Goal: Task Accomplishment & Management: Manage account settings

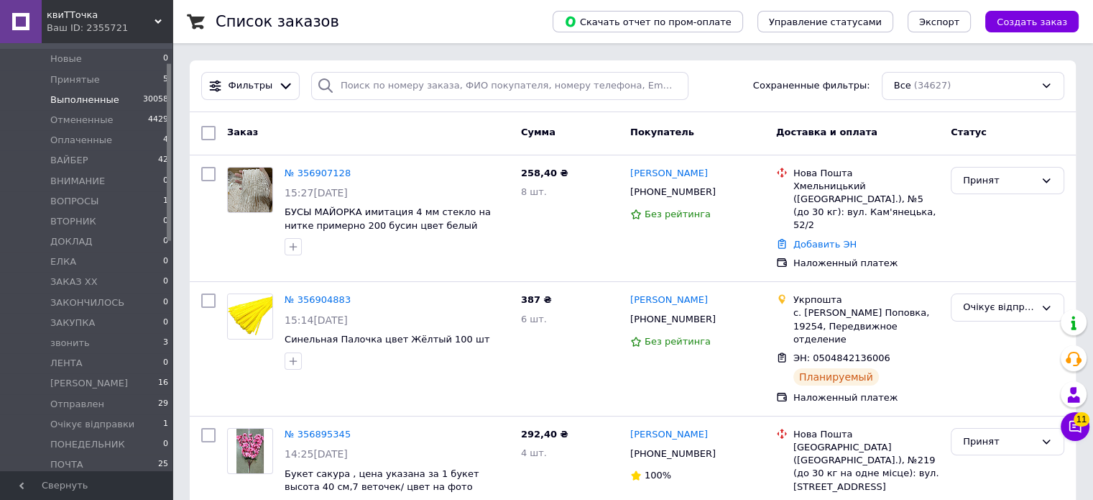
scroll to position [92, 0]
click at [81, 392] on span "Отправлен" at bounding box center [77, 395] width 54 height 13
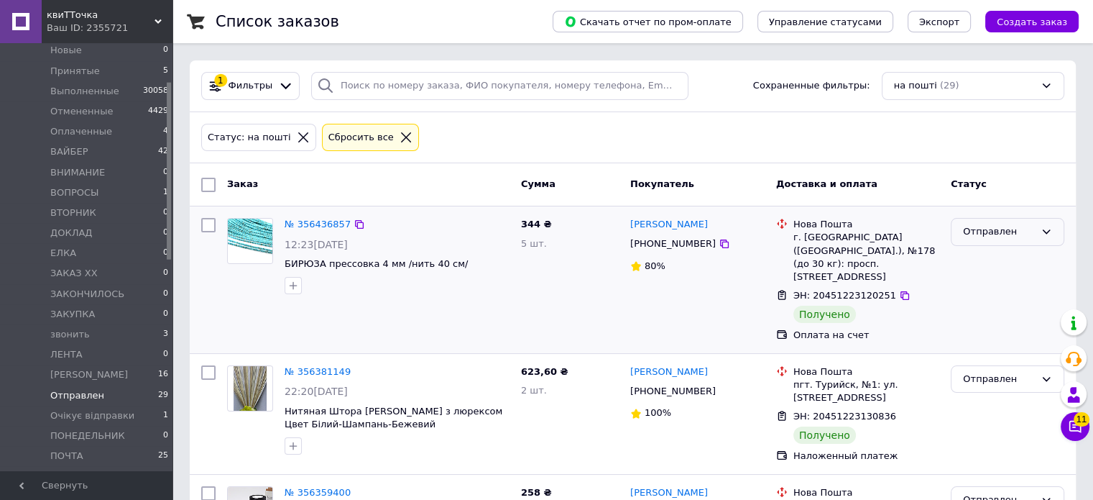
click at [1001, 227] on div "Отправлен" at bounding box center [999, 231] width 72 height 15
click at [989, 286] on li "Выполнен" at bounding box center [1008, 288] width 112 height 27
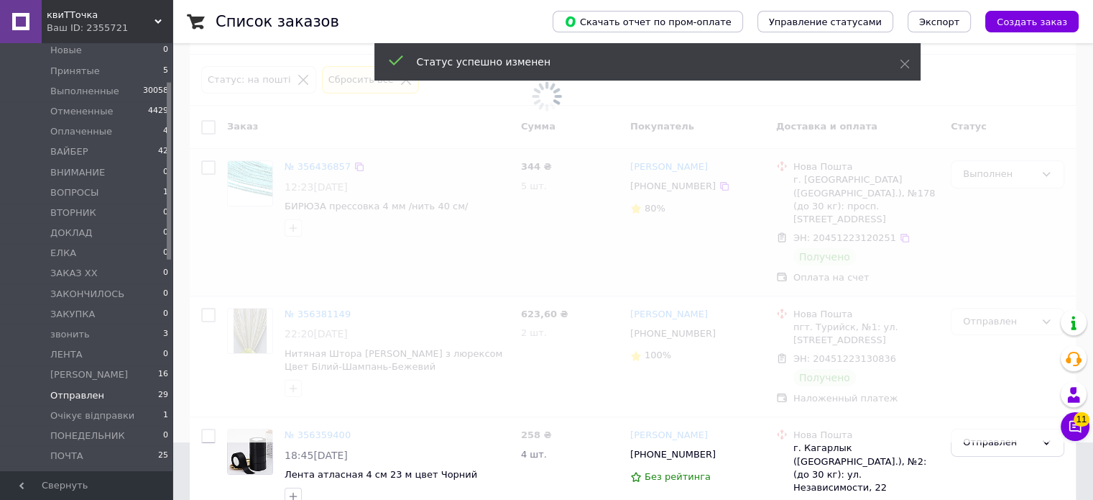
scroll to position [63, 0]
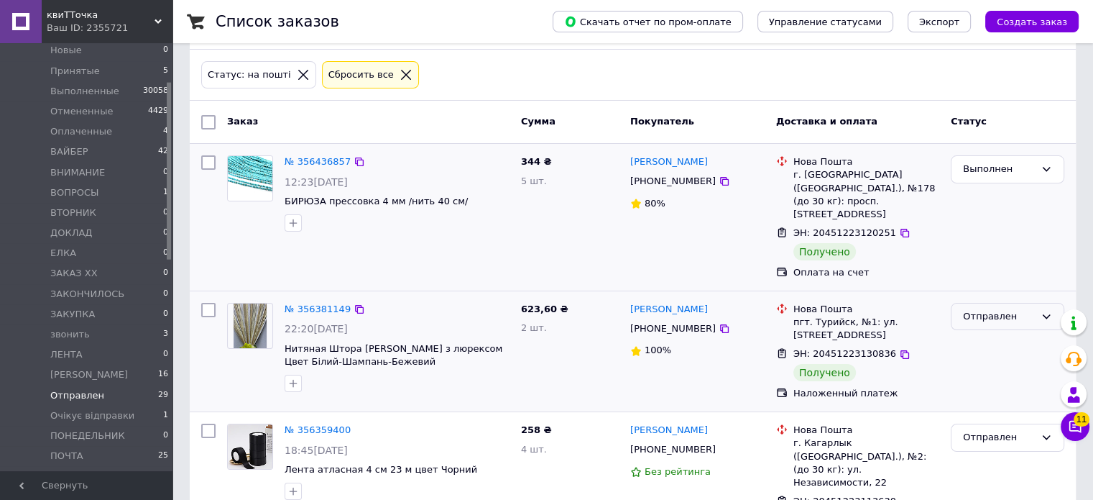
click at [983, 309] on div "Отправлен" at bounding box center [999, 316] width 72 height 15
click at [985, 359] on li "Выполнен" at bounding box center [1008, 372] width 112 height 27
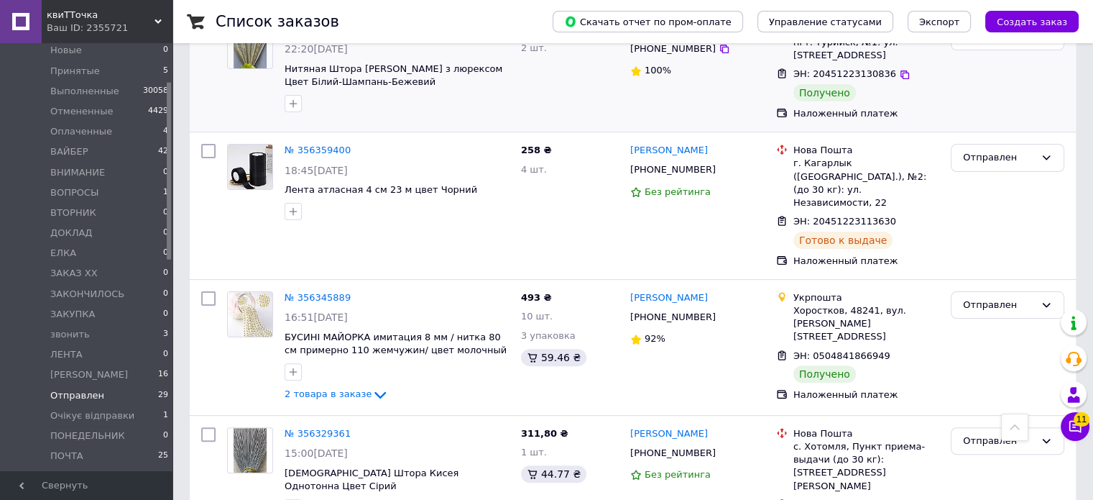
scroll to position [346, 0]
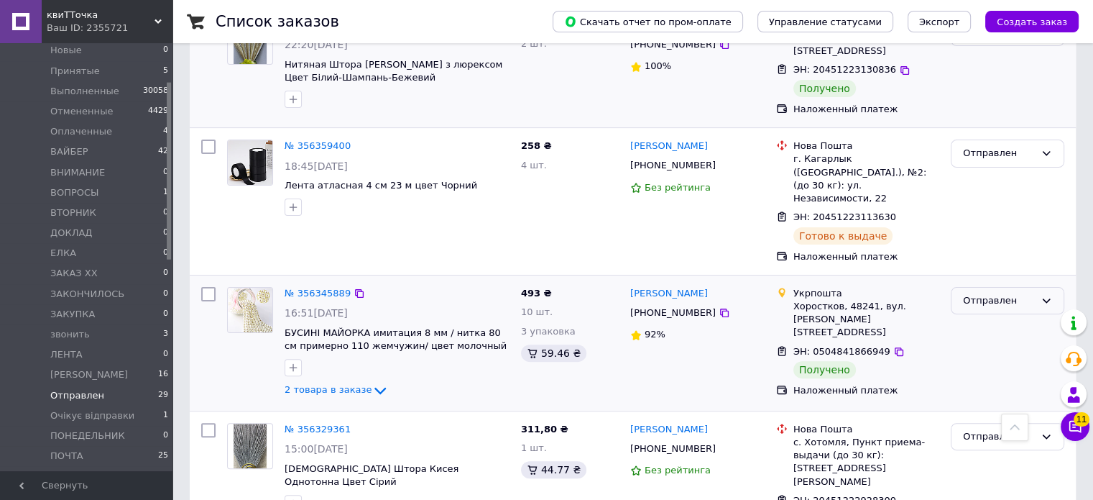
click at [995, 293] on div "Отправлен" at bounding box center [999, 300] width 72 height 15
click at [978, 344] on li "Выполнен" at bounding box center [1008, 357] width 112 height 27
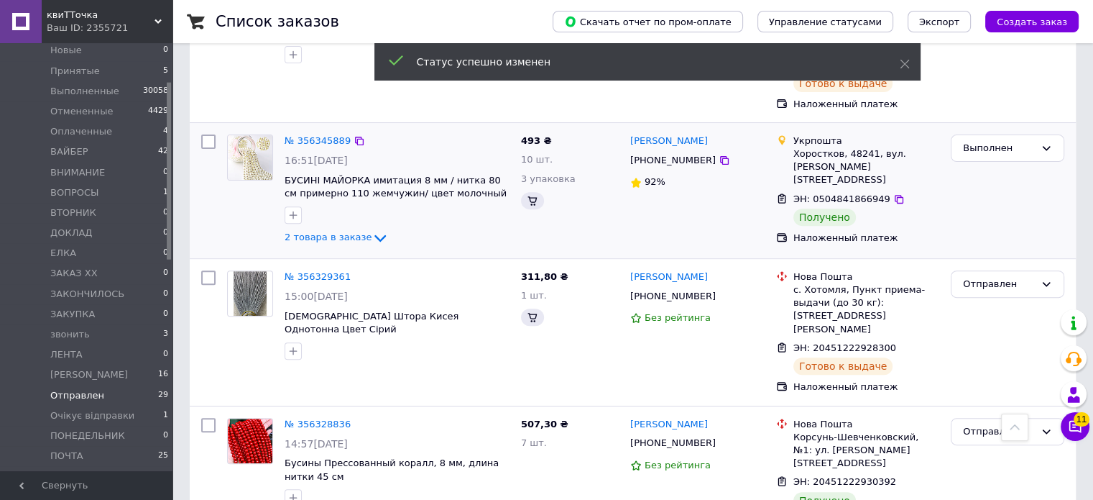
scroll to position [566, 0]
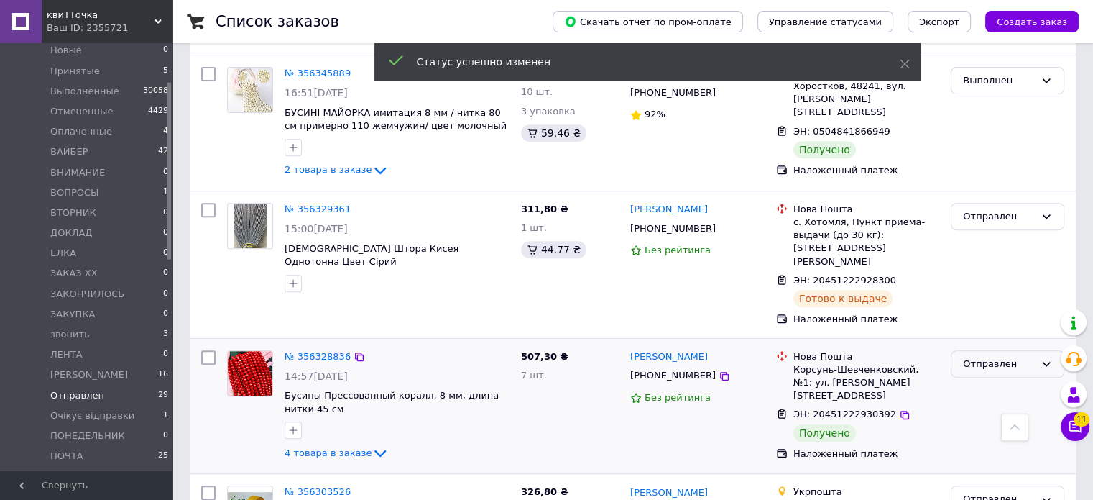
click at [991, 357] on div "Отправлен" at bounding box center [999, 364] width 72 height 15
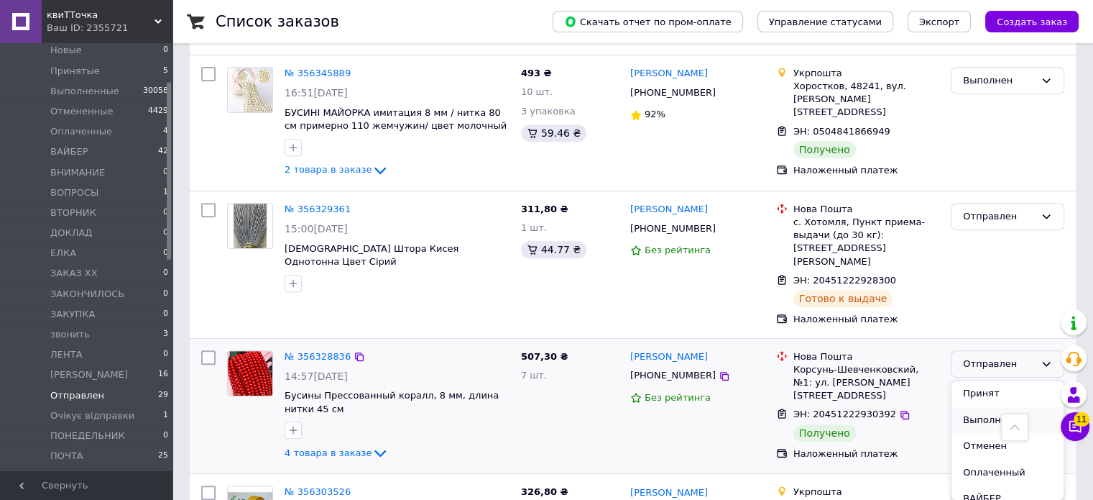
click at [983, 407] on li "Выполнен" at bounding box center [1008, 420] width 112 height 27
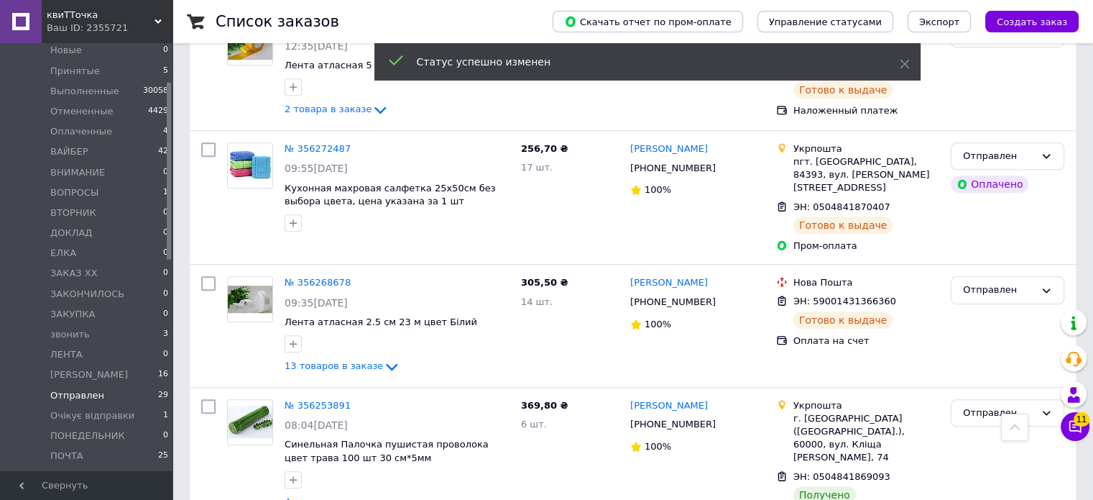
scroll to position [1034, 0]
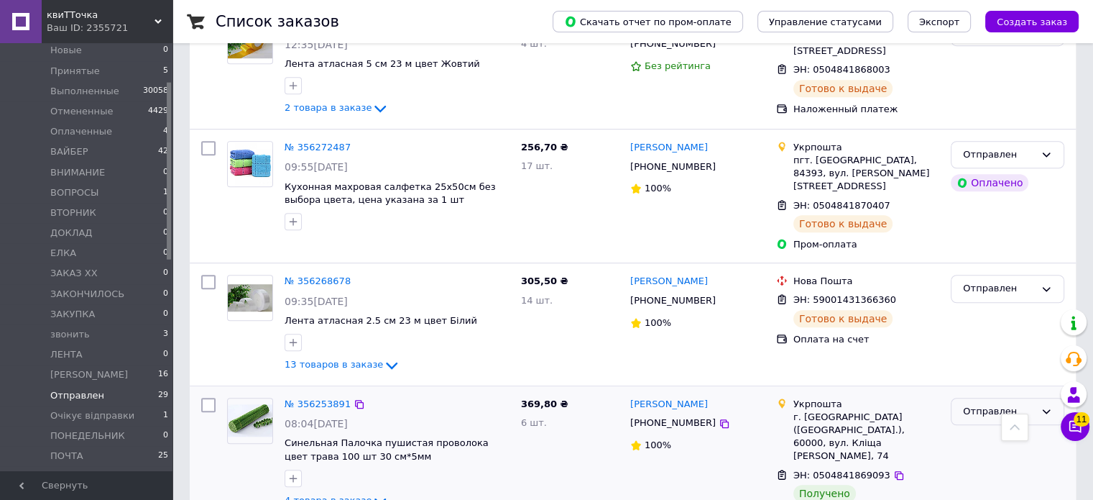
click at [988, 404] on div "Отправлен" at bounding box center [999, 411] width 72 height 15
click at [987, 454] on li "Выполнен" at bounding box center [1008, 467] width 112 height 27
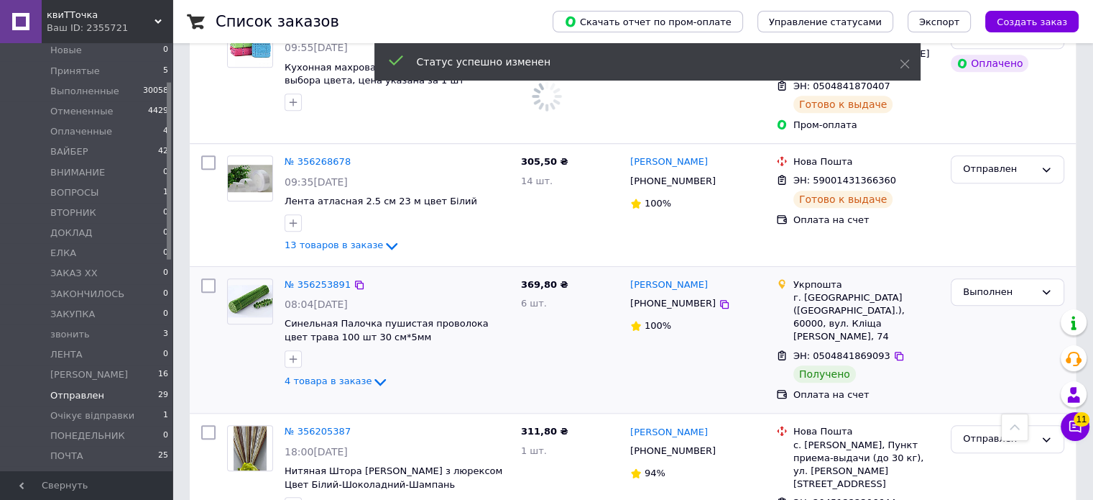
scroll to position [1203, 0]
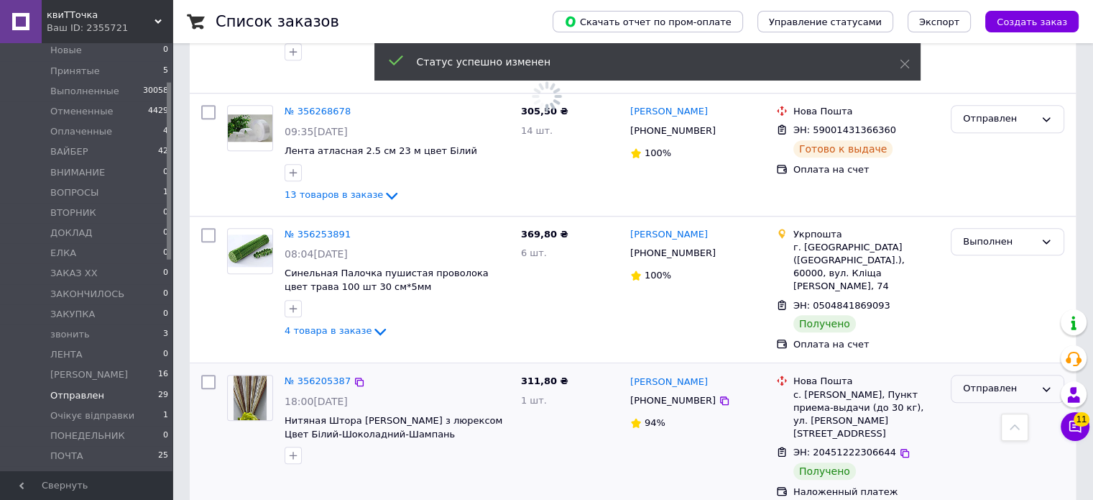
click at [996, 381] on div "Отправлен" at bounding box center [999, 388] width 72 height 15
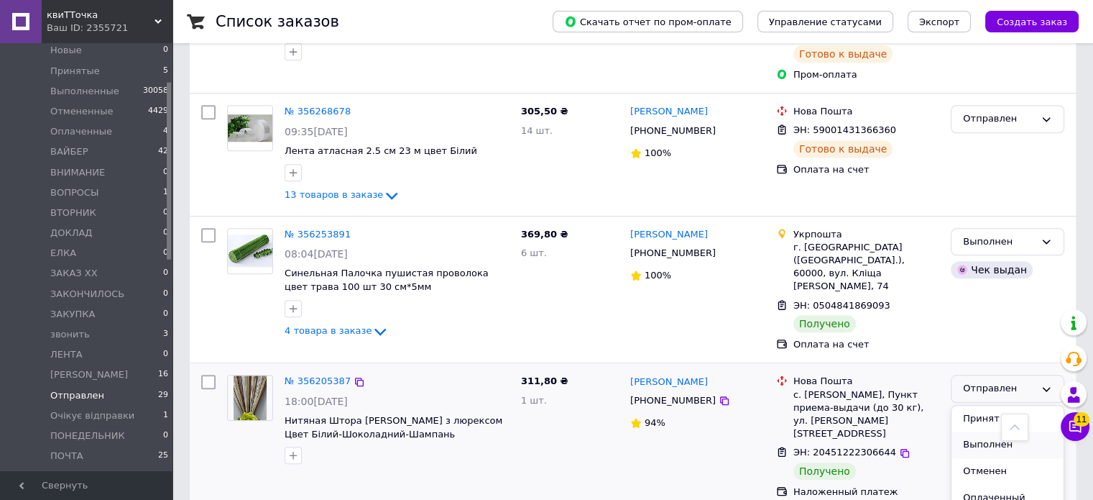
click at [988, 431] on li "Выполнен" at bounding box center [1008, 444] width 112 height 27
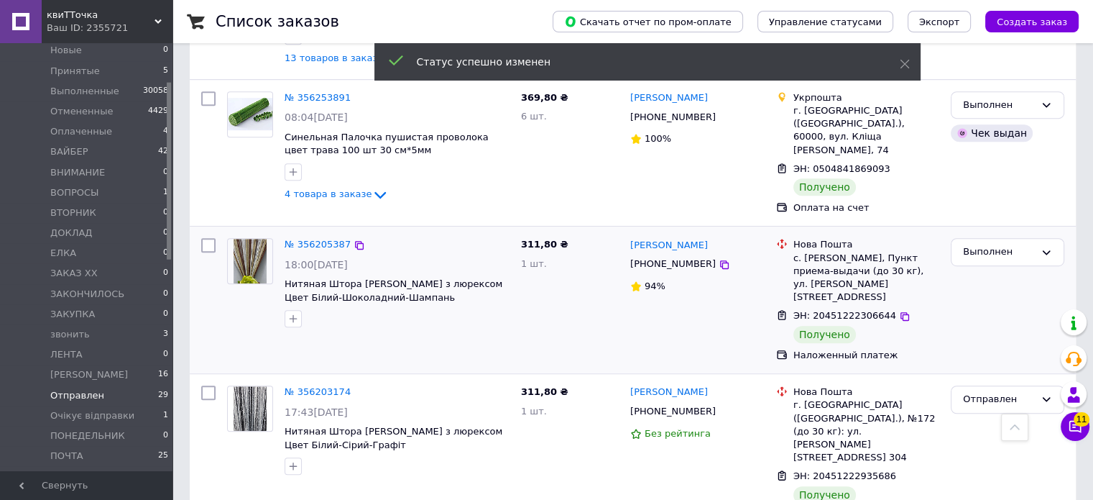
scroll to position [843, 0]
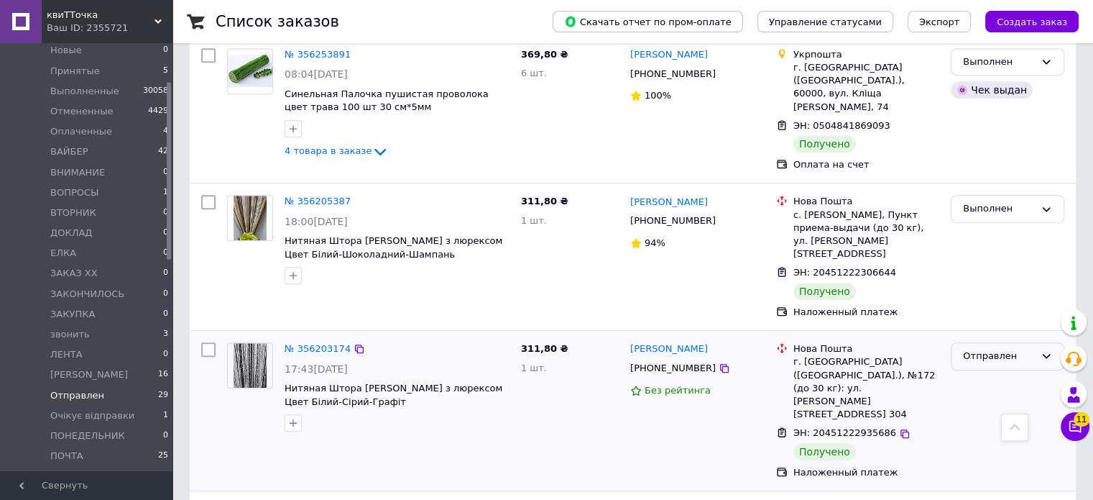
click at [998, 349] on div "Отправлен" at bounding box center [999, 356] width 72 height 15
click at [983, 399] on li "Выполнен" at bounding box center [1008, 412] width 112 height 27
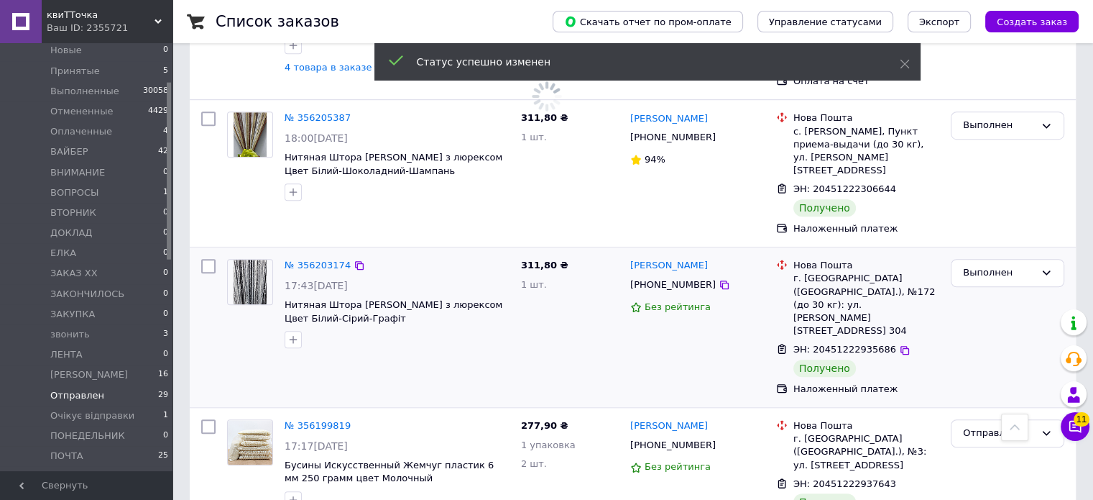
scroll to position [932, 0]
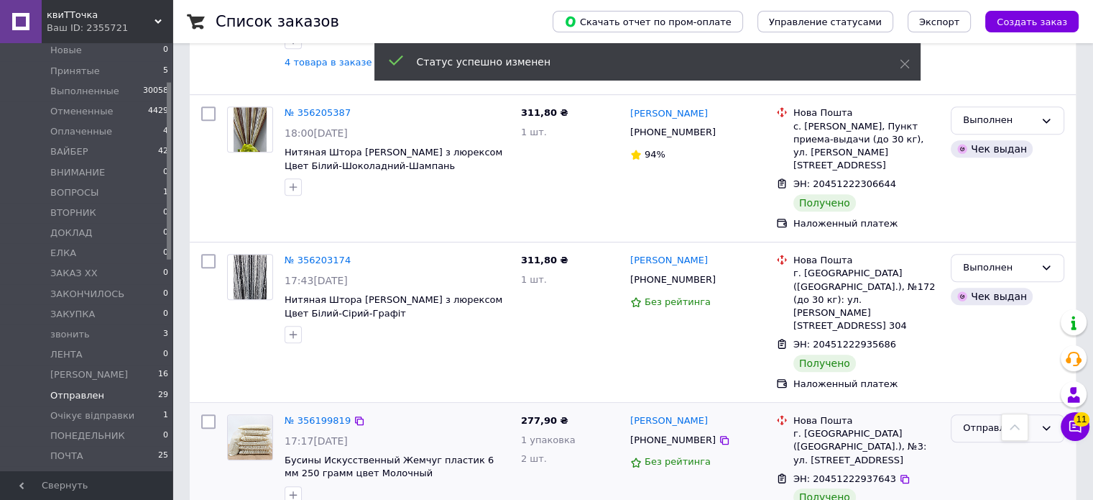
click at [991, 421] on div "Отправлен" at bounding box center [999, 428] width 72 height 15
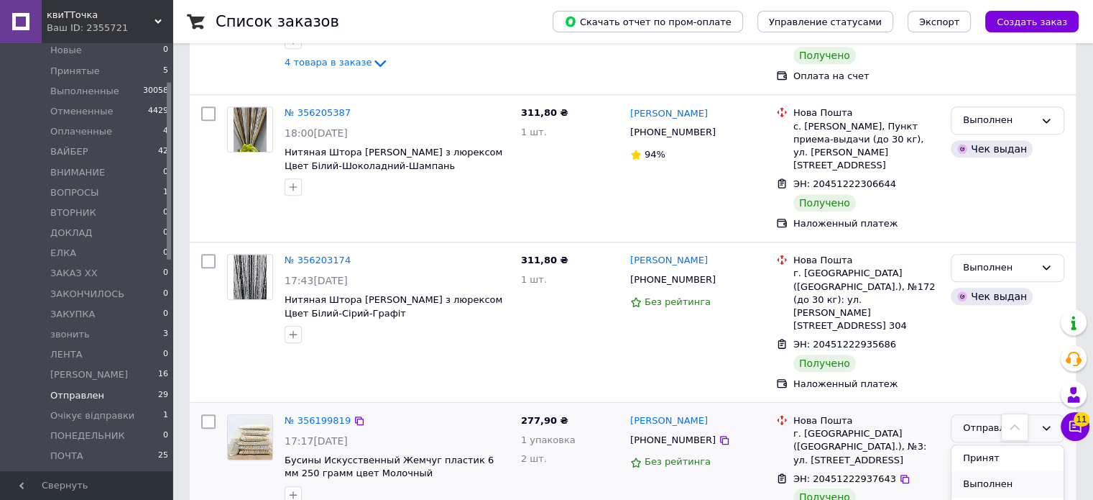
click at [983, 471] on li "Выполнен" at bounding box center [1008, 484] width 112 height 27
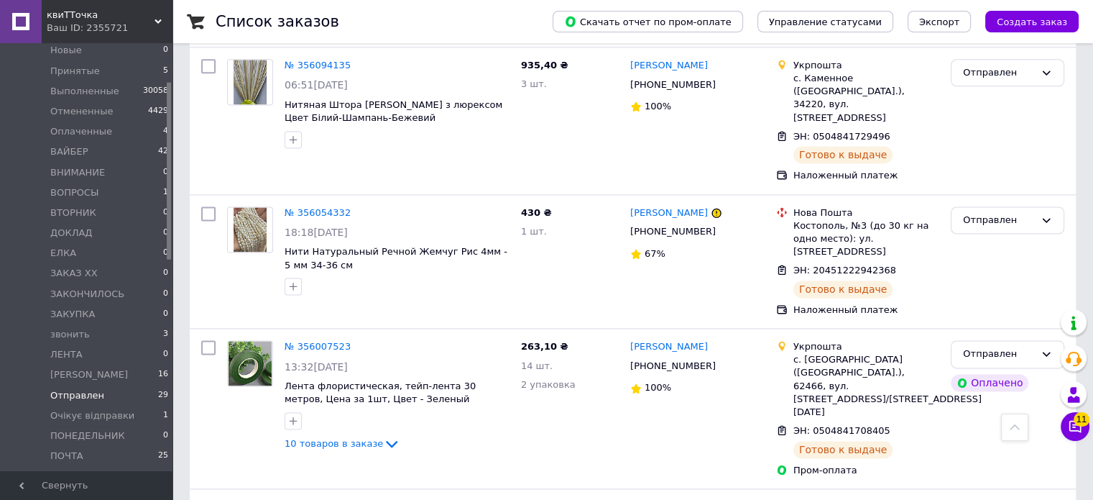
scroll to position [1967, 0]
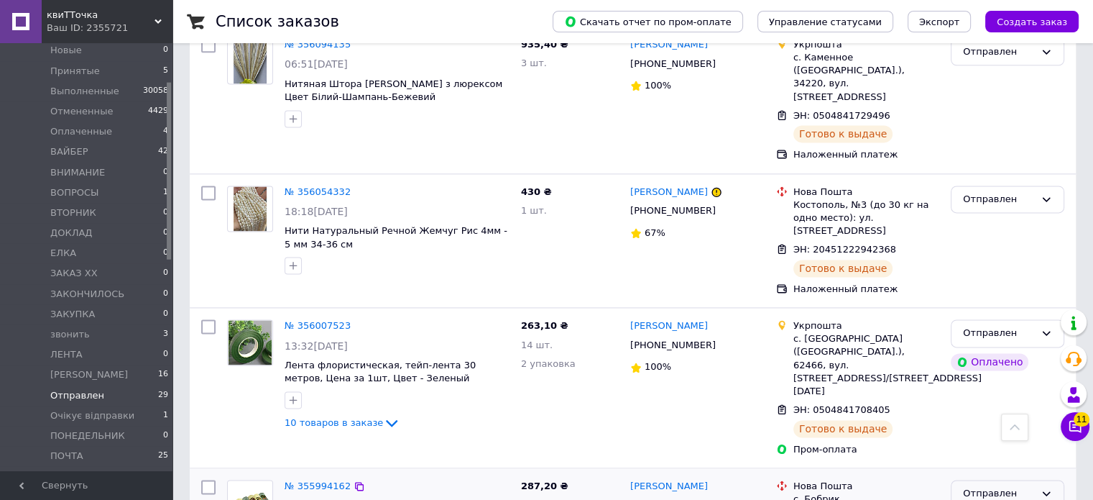
click at [1004, 486] on div "Отправлен" at bounding box center [999, 493] width 72 height 15
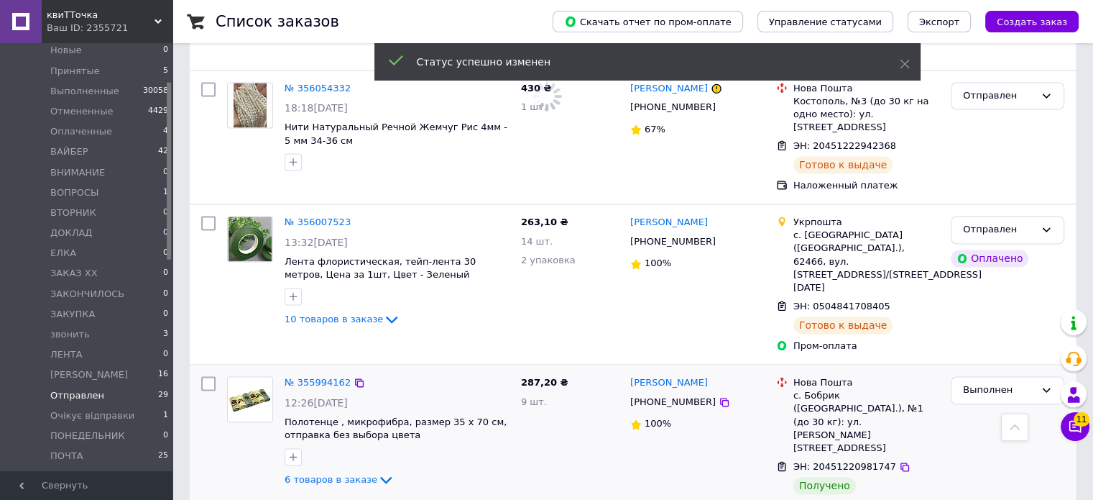
scroll to position [2102, 0]
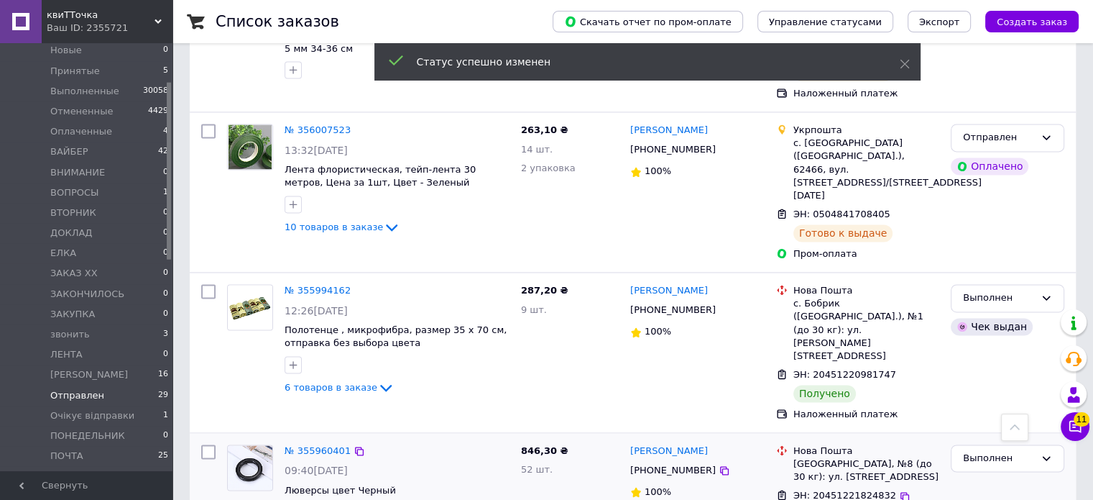
scroll to position [2233, 0]
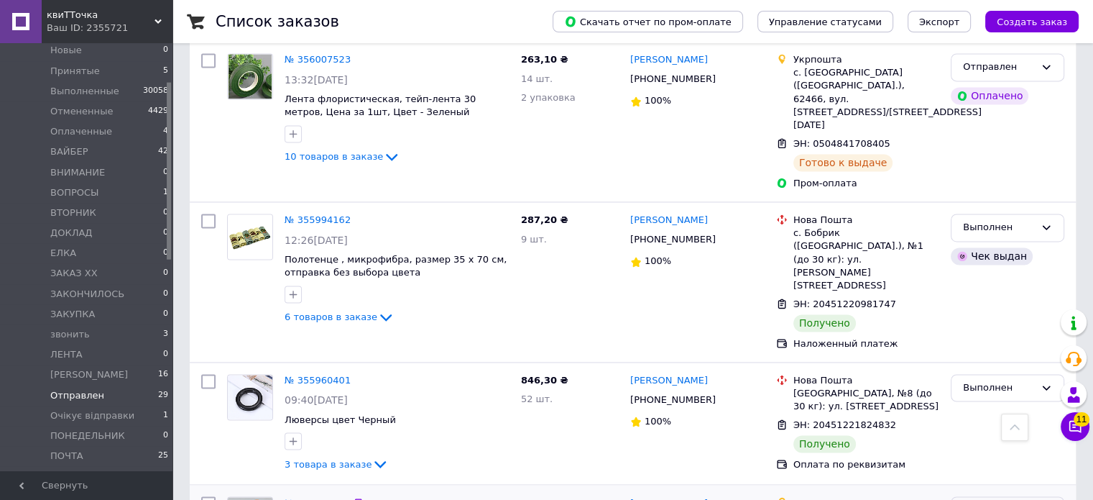
click at [998, 499] on div "Отправлен" at bounding box center [999, 509] width 72 height 15
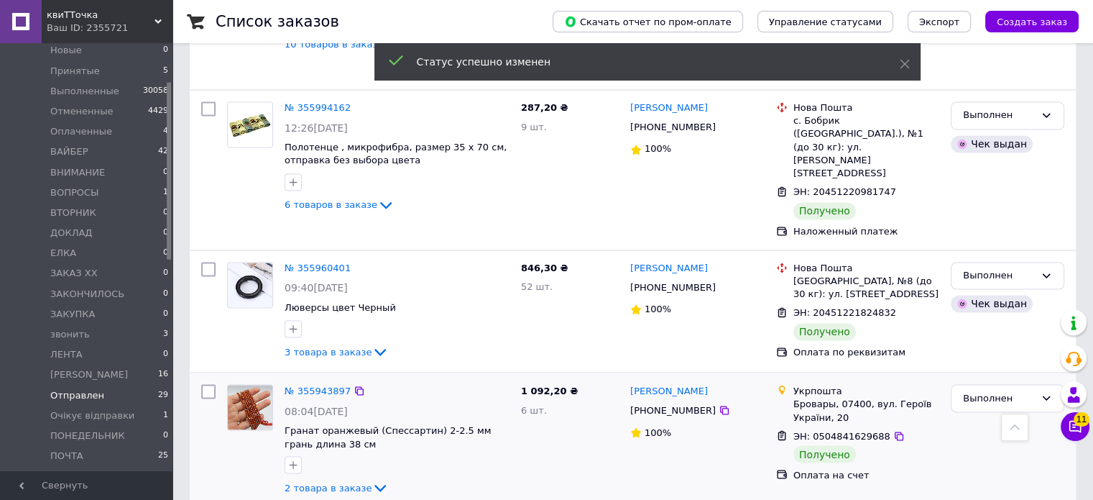
scroll to position [2412, 0]
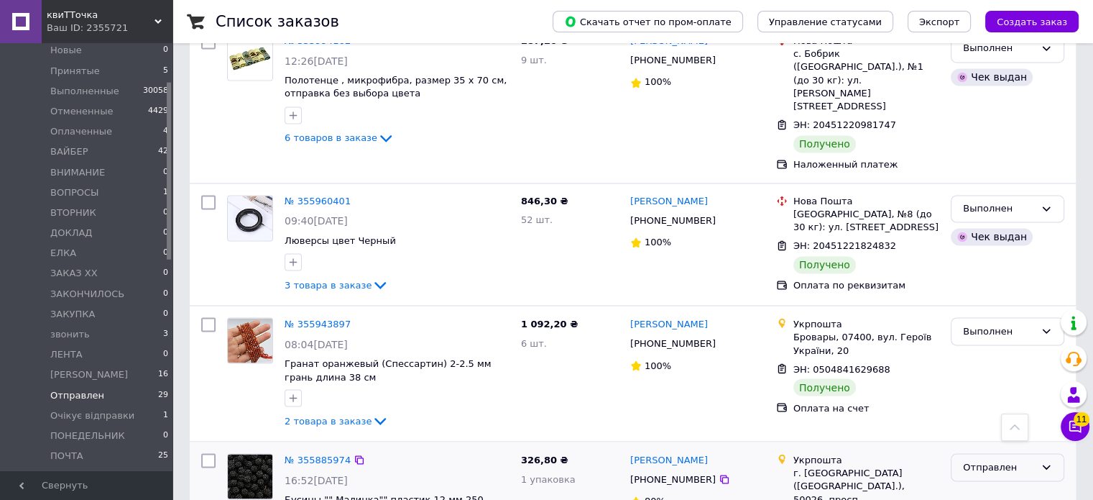
click at [1001, 459] on div "Отправлен" at bounding box center [999, 466] width 72 height 15
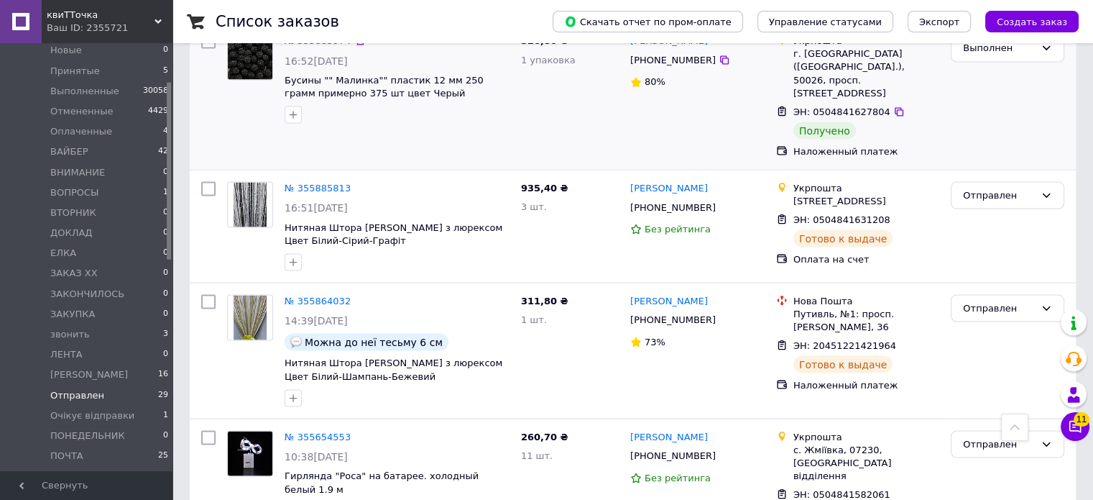
scroll to position [2831, 0]
click at [72, 149] on span "ВАЙБЕР" at bounding box center [69, 151] width 38 height 13
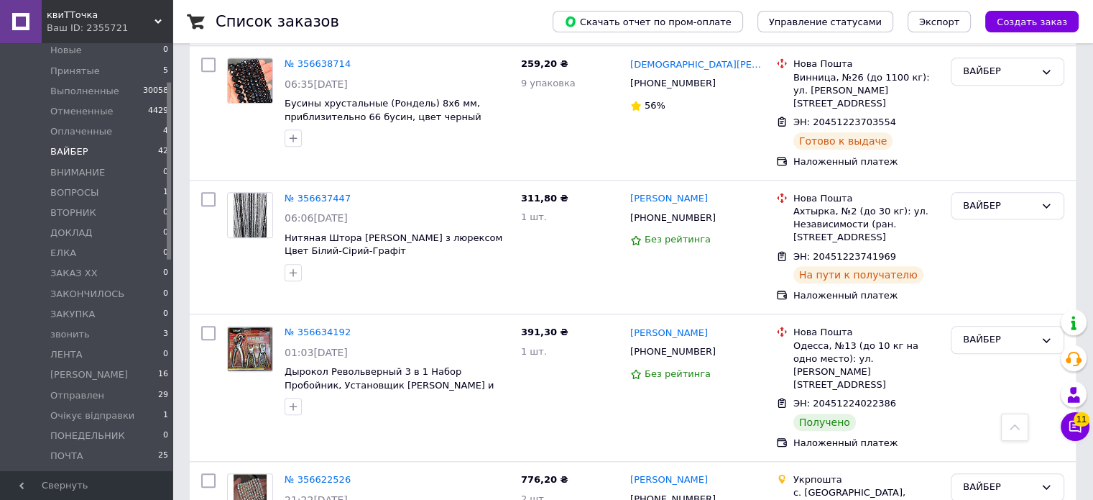
scroll to position [1399, 0]
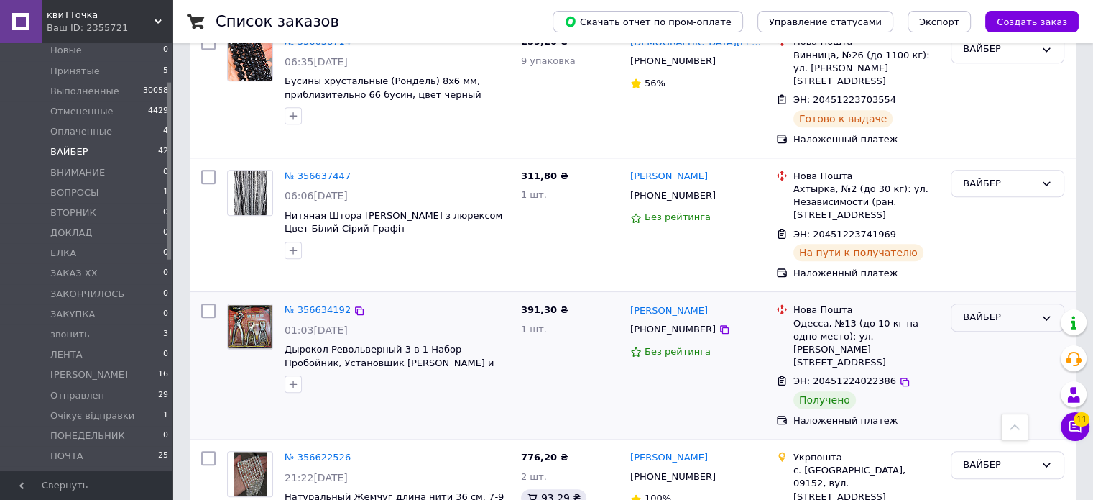
click at [994, 310] on div "ВАЙБЕР" at bounding box center [999, 317] width 72 height 15
click at [981, 361] on li "Выполнен" at bounding box center [1008, 374] width 112 height 27
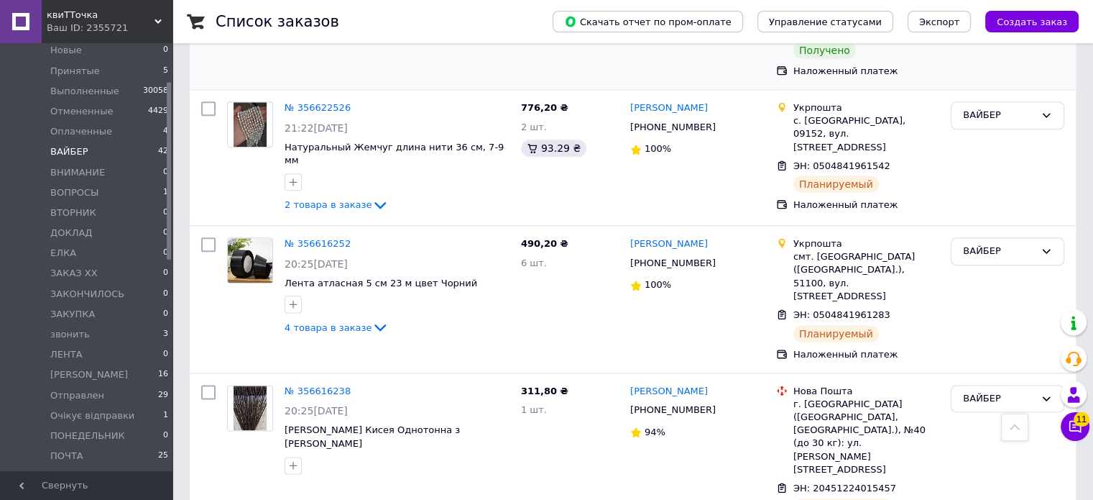
scroll to position [1762, 0]
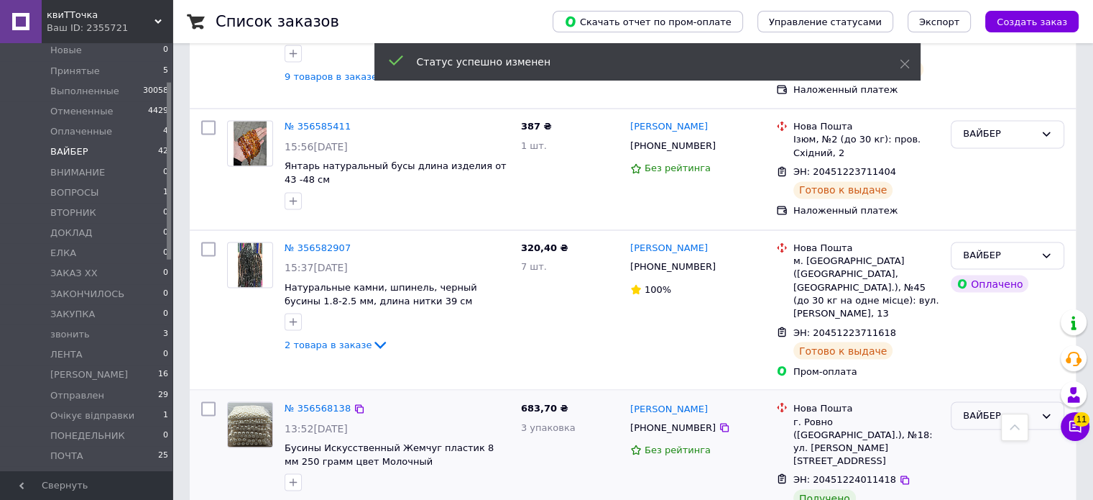
scroll to position [2335, 0]
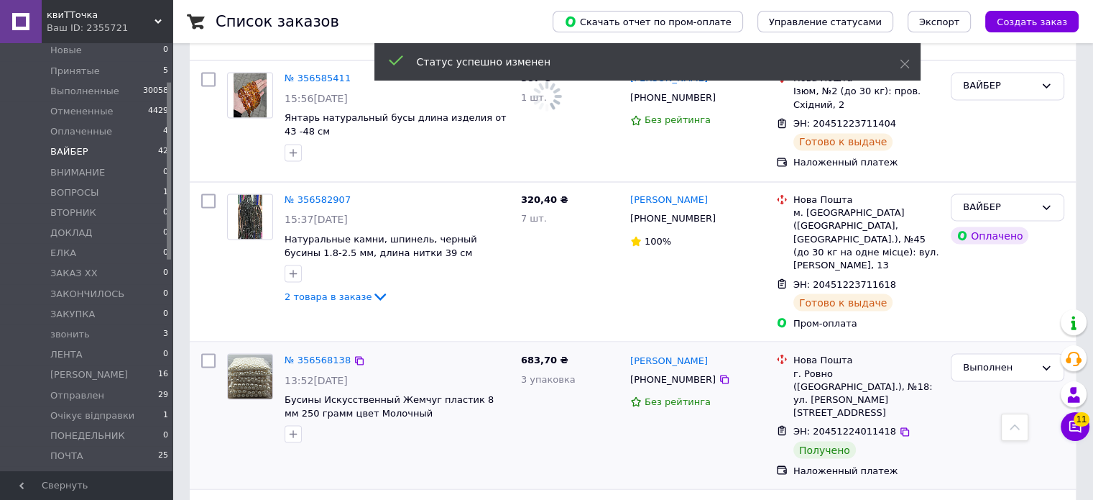
scroll to position [2579, 0]
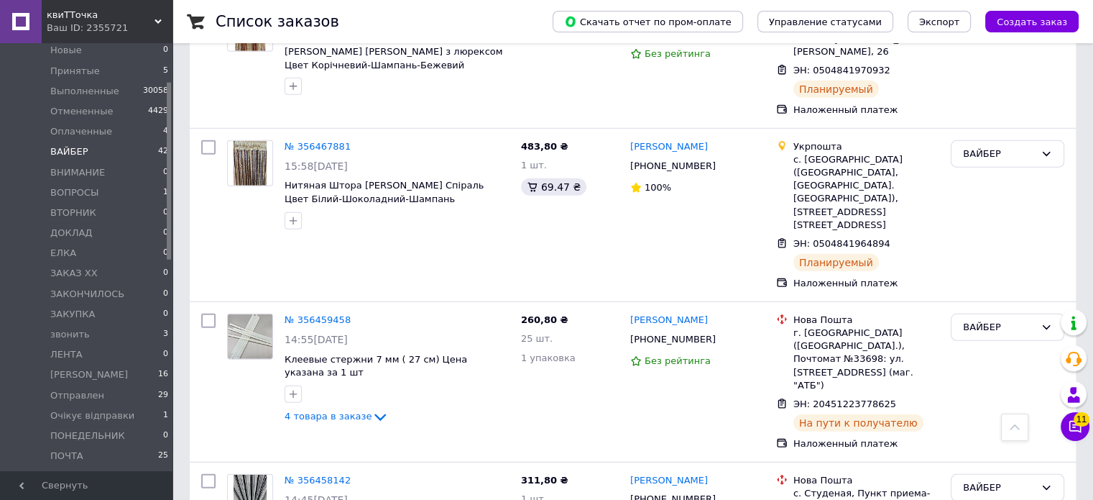
scroll to position [4392, 0]
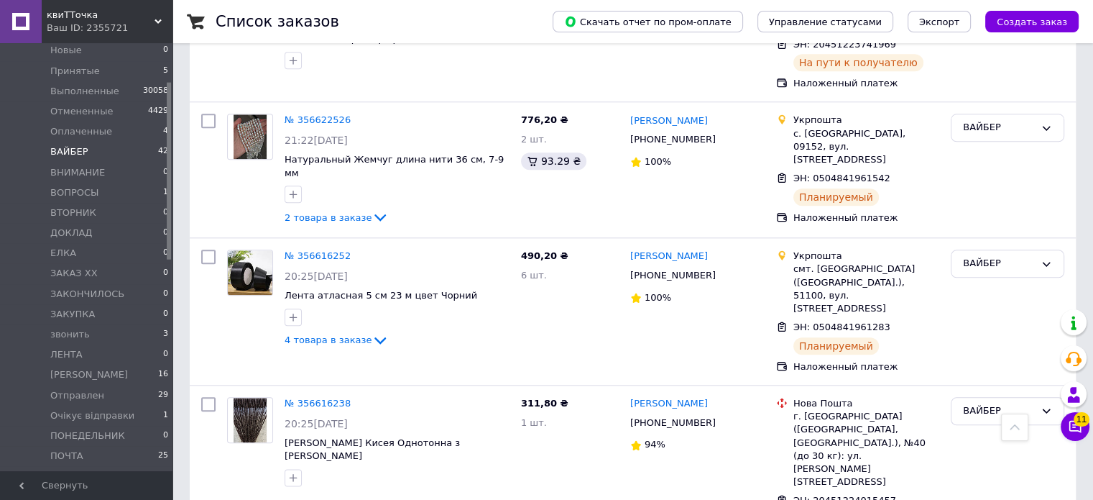
scroll to position [1587, 0]
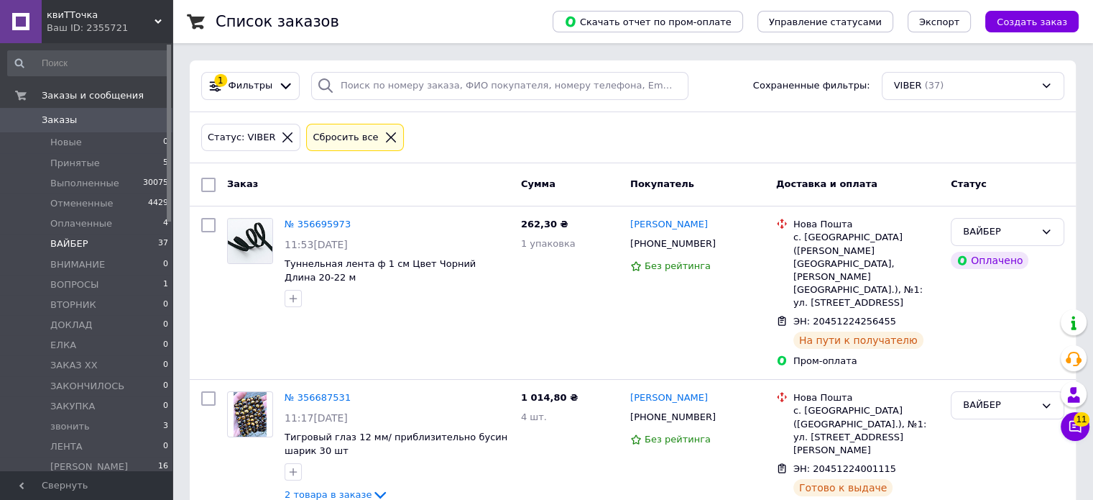
click at [207, 183] on input "checkbox" at bounding box center [208, 185] width 14 height 14
checkbox input "true"
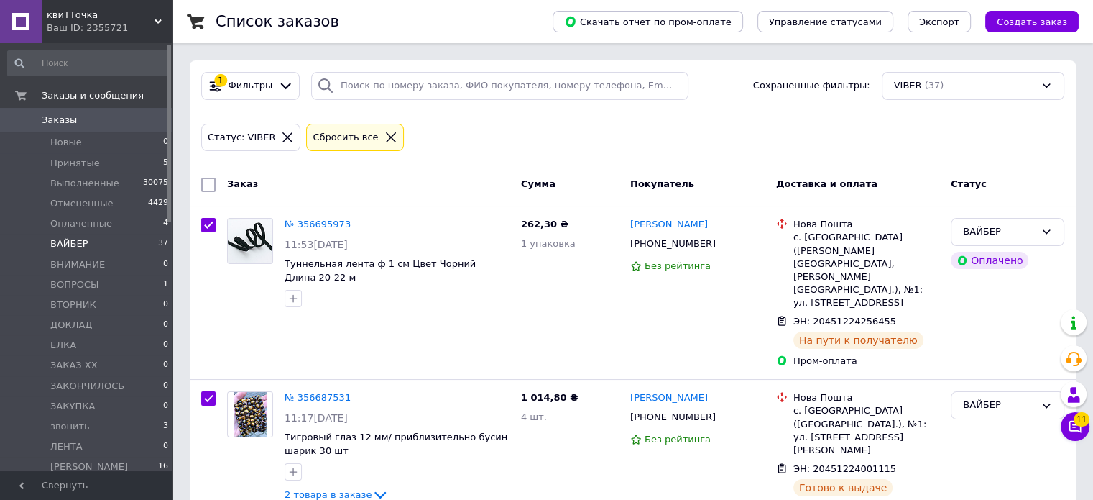
checkbox input "true"
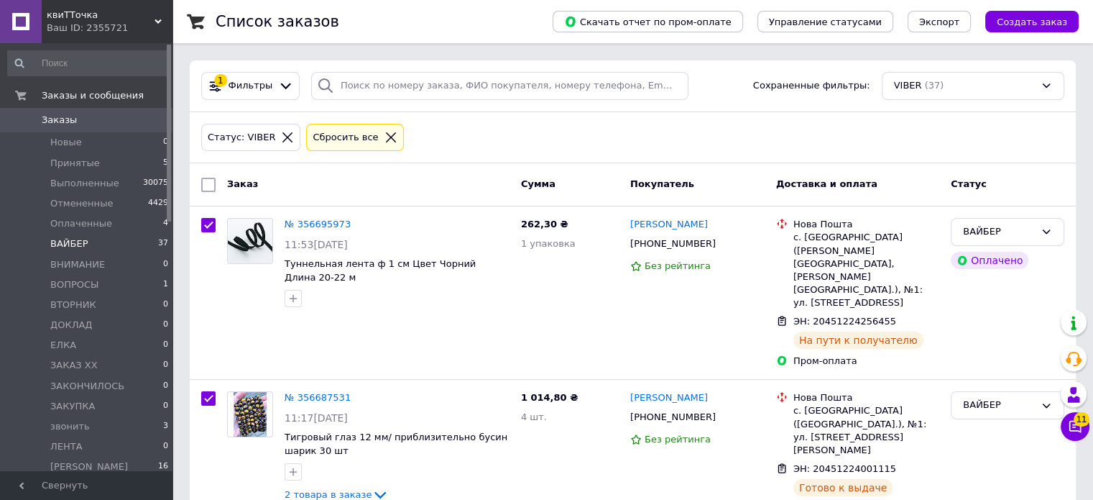
checkbox input "true"
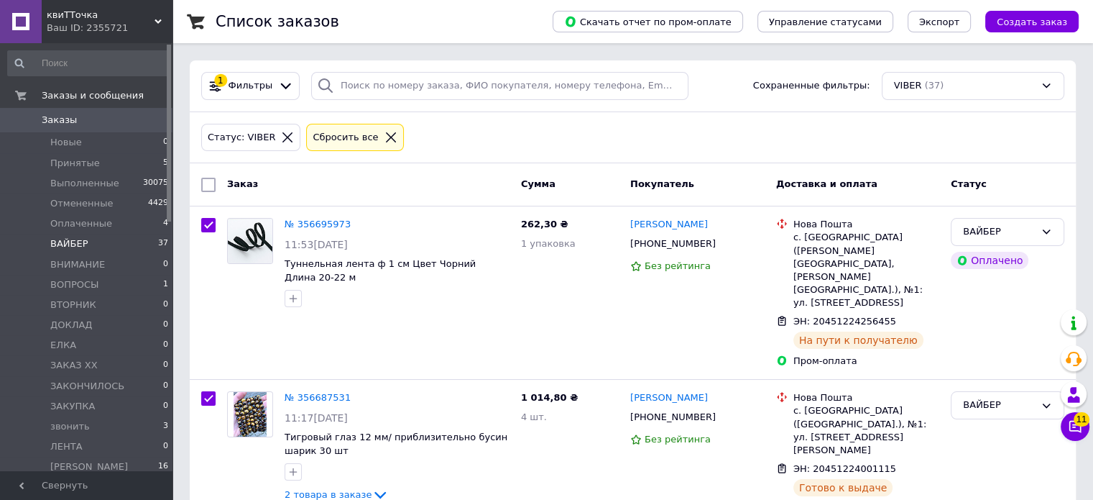
checkbox input "true"
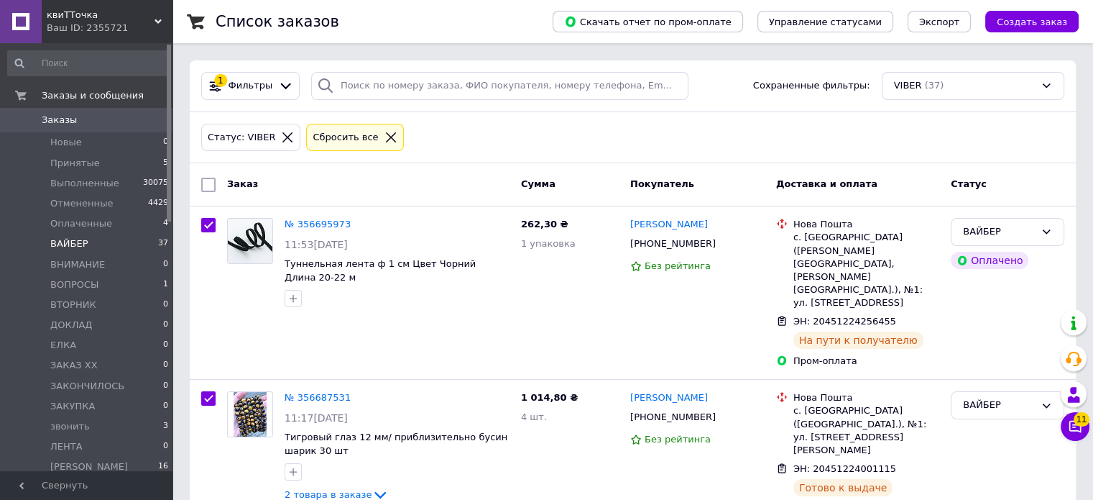
checkbox input "true"
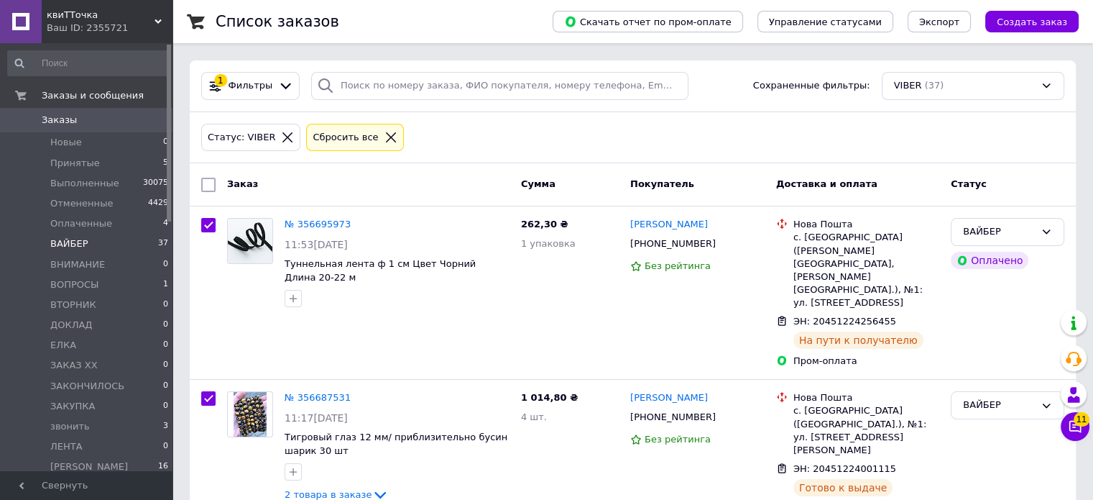
checkbox input "true"
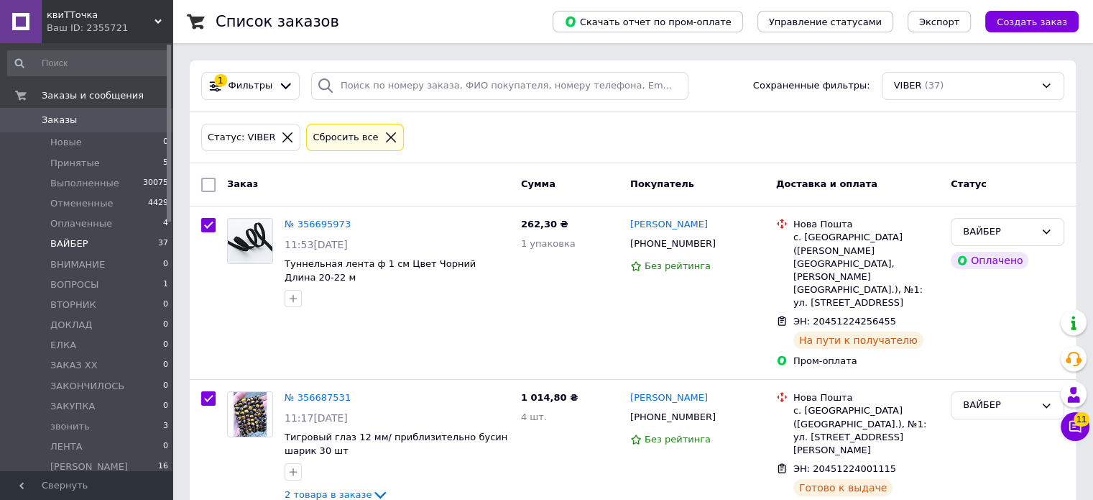
checkbox input "true"
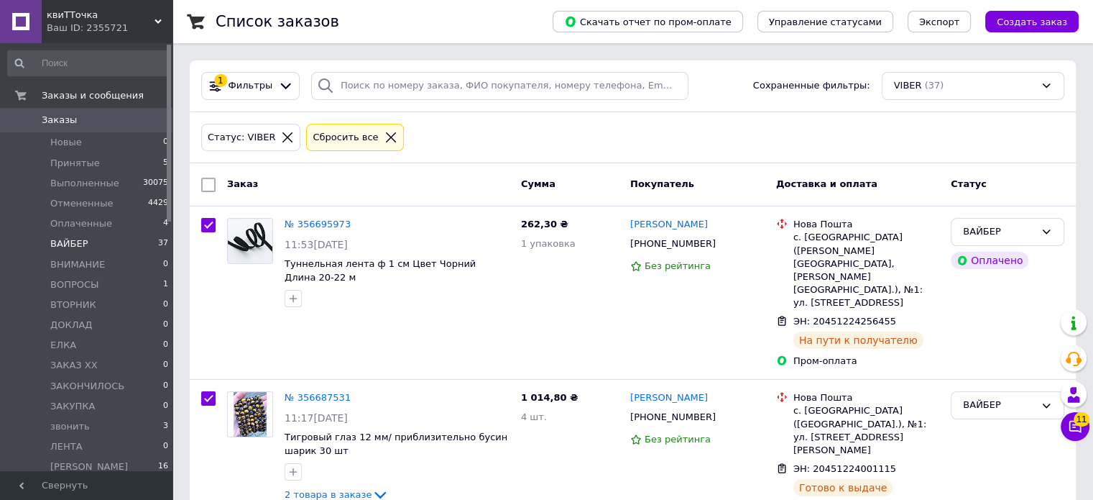
checkbox input "true"
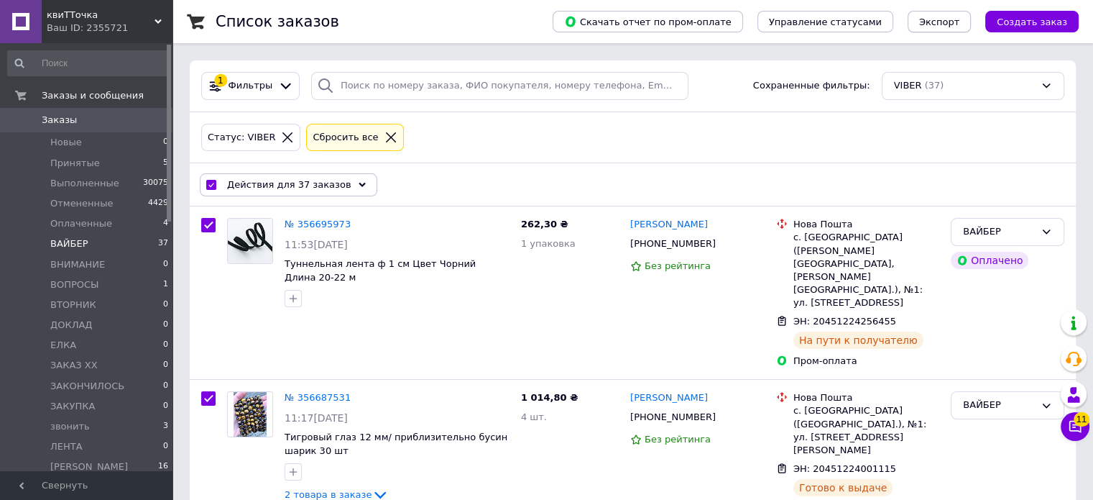
click at [953, 22] on span "Экспорт" at bounding box center [939, 22] width 40 height 11
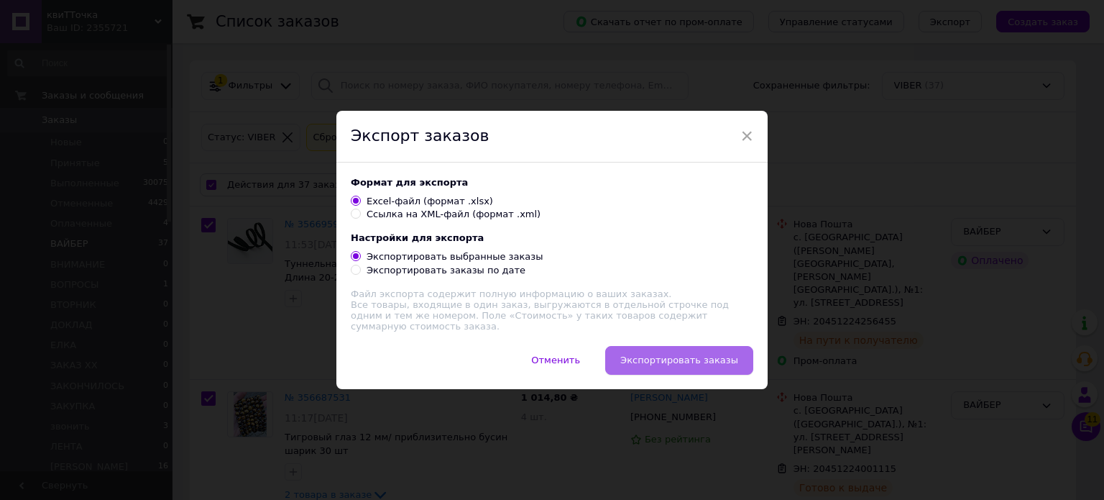
click at [697, 361] on span "Экспортировать заказы" at bounding box center [679, 359] width 118 height 11
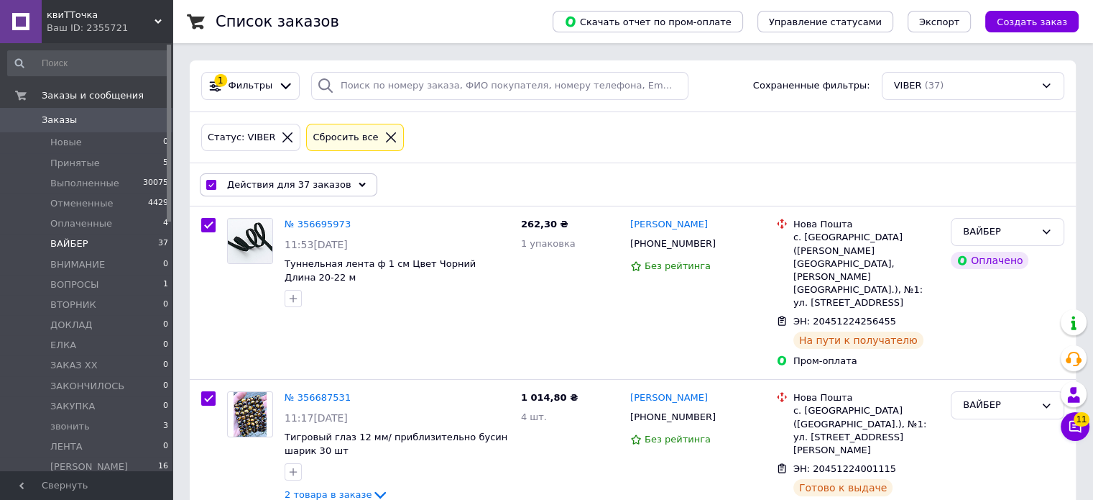
click at [359, 183] on icon at bounding box center [362, 184] width 7 height 7
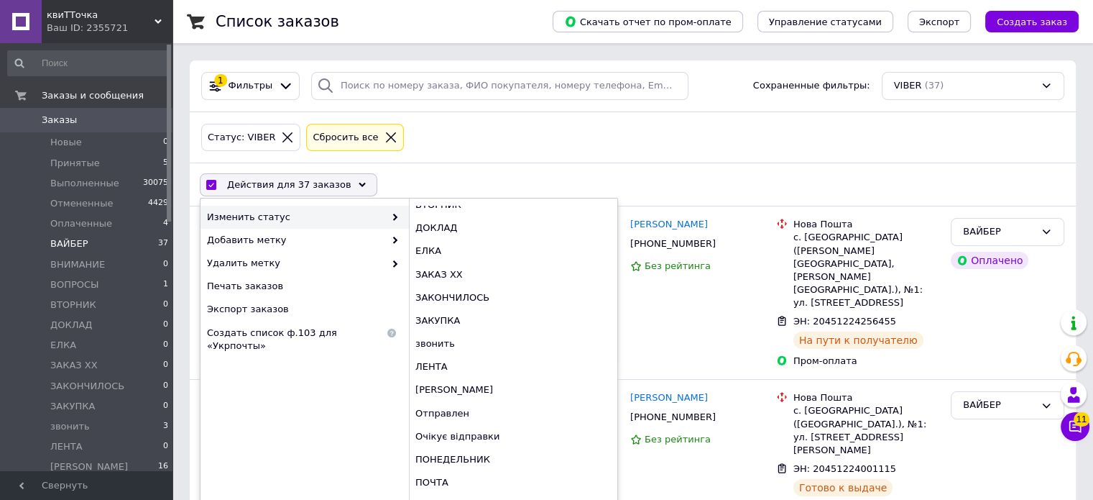
scroll to position [175, 0]
click at [463, 408] on div "Отправлен" at bounding box center [513, 411] width 208 height 23
checkbox input "false"
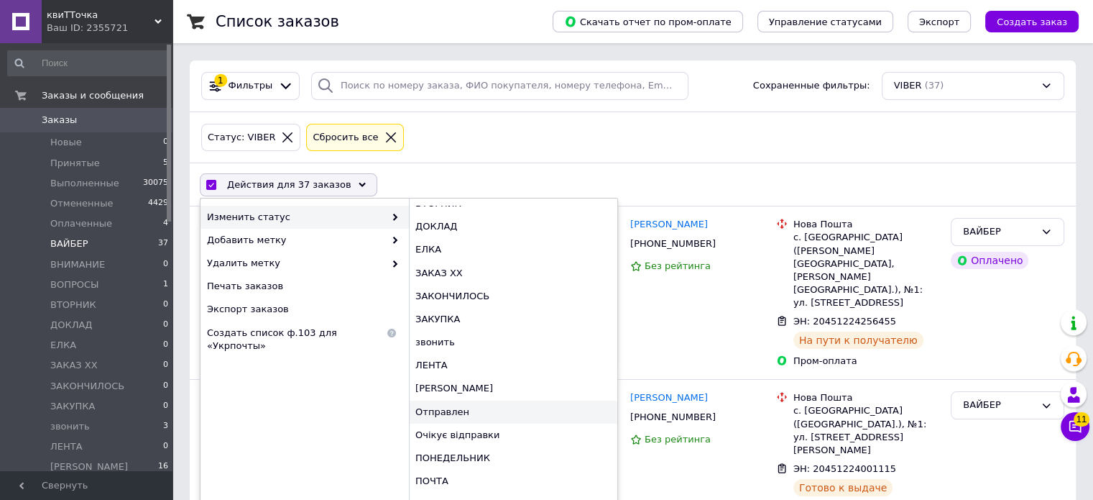
checkbox input "false"
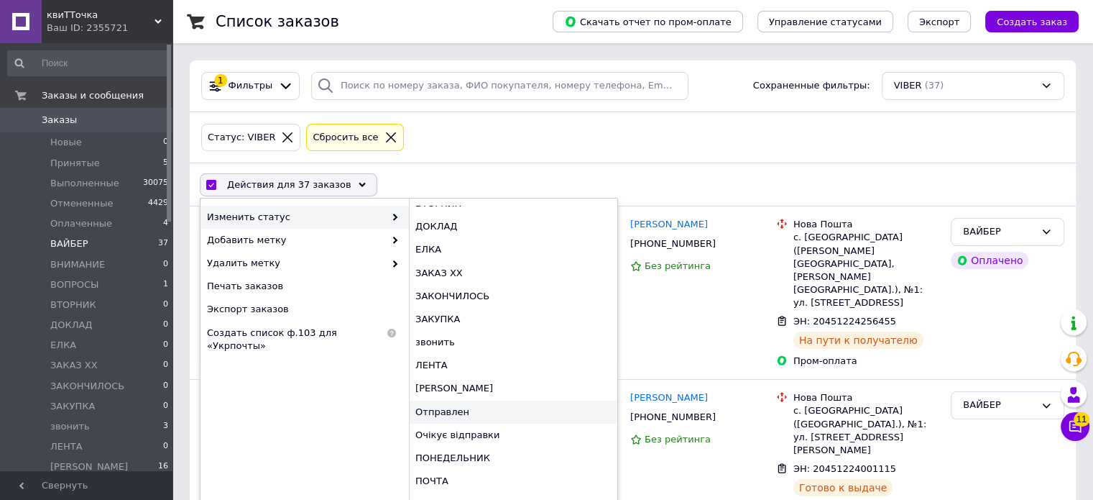
checkbox input "false"
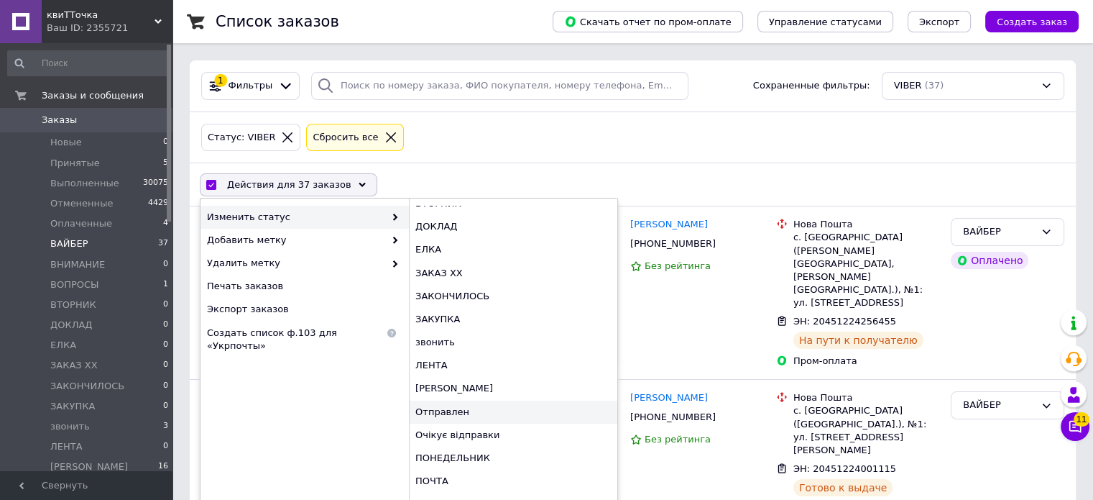
checkbox input "false"
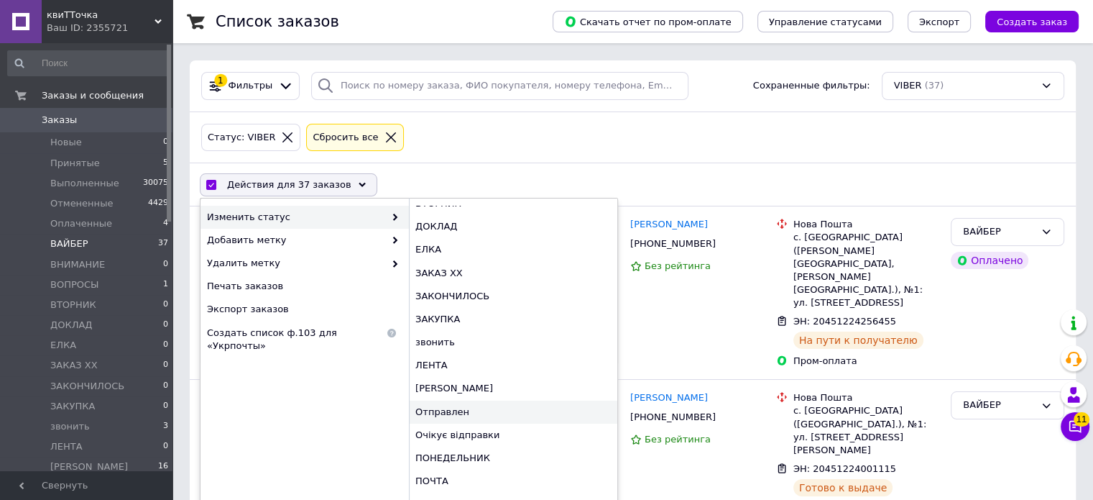
checkbox input "false"
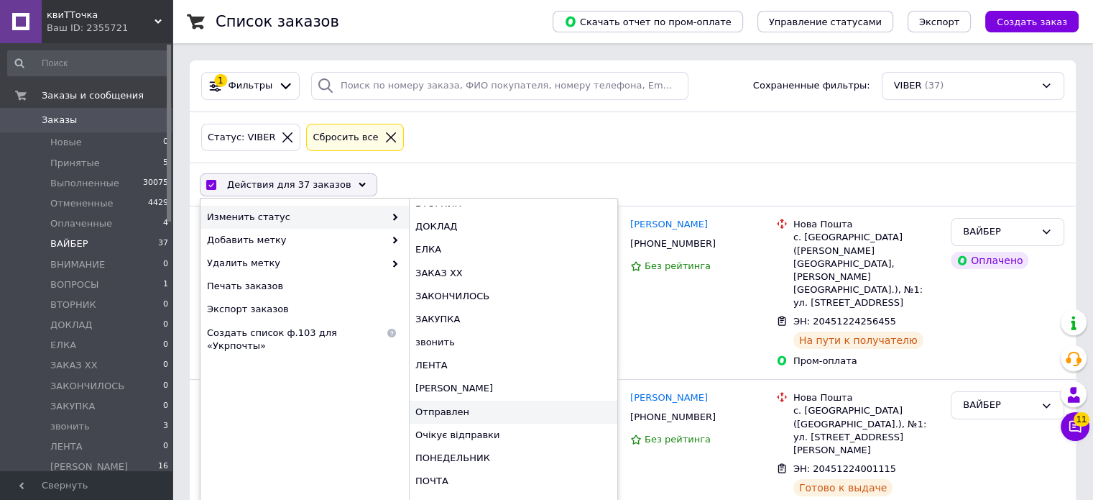
checkbox input "false"
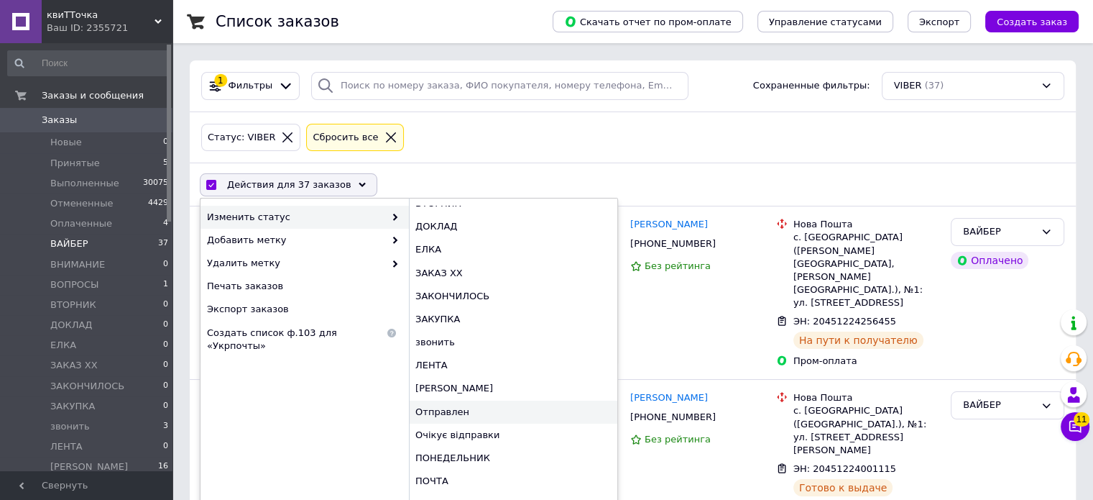
checkbox input "false"
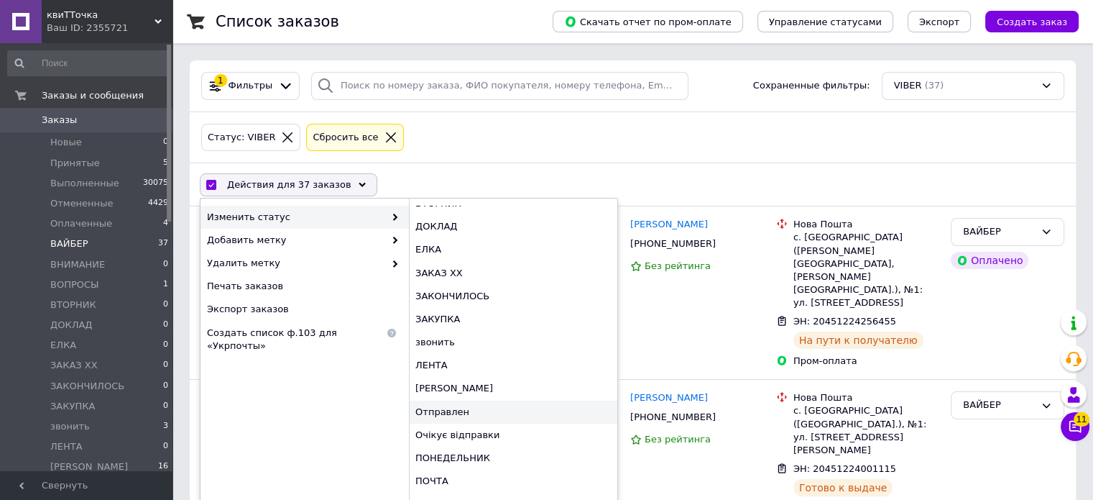
checkbox input "false"
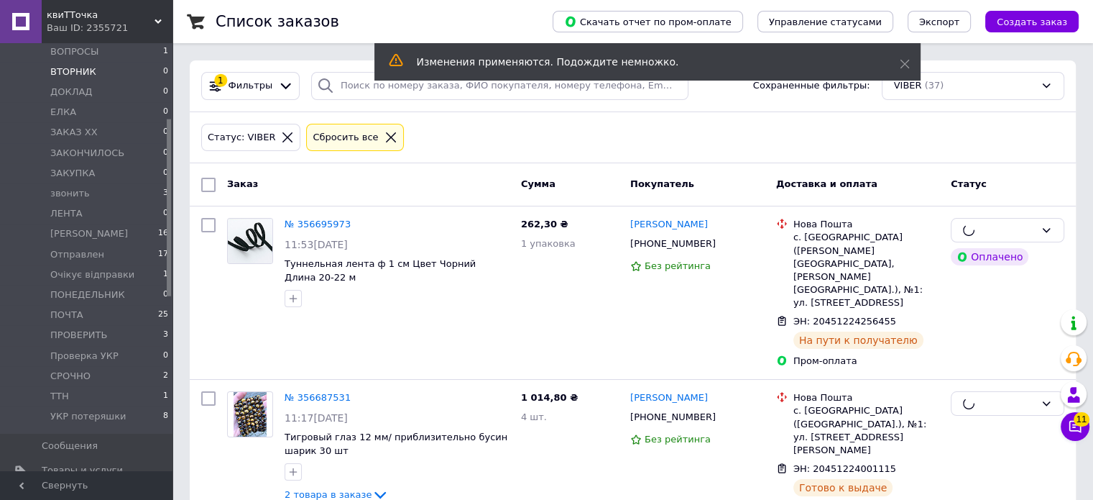
scroll to position [242, 0]
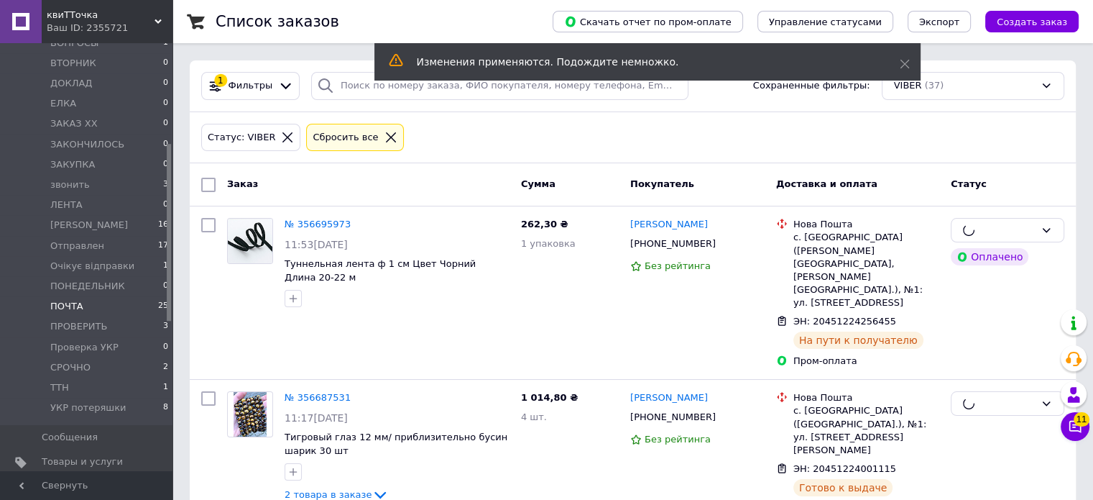
click at [67, 303] on span "ПОЧТА" at bounding box center [66, 306] width 33 height 13
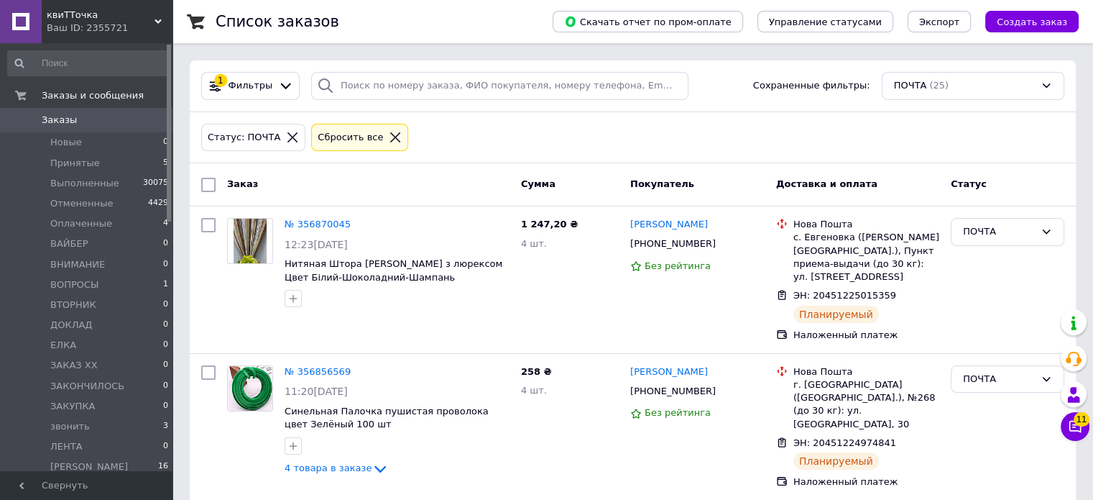
click at [209, 184] on input "checkbox" at bounding box center [208, 185] width 14 height 14
checkbox input "true"
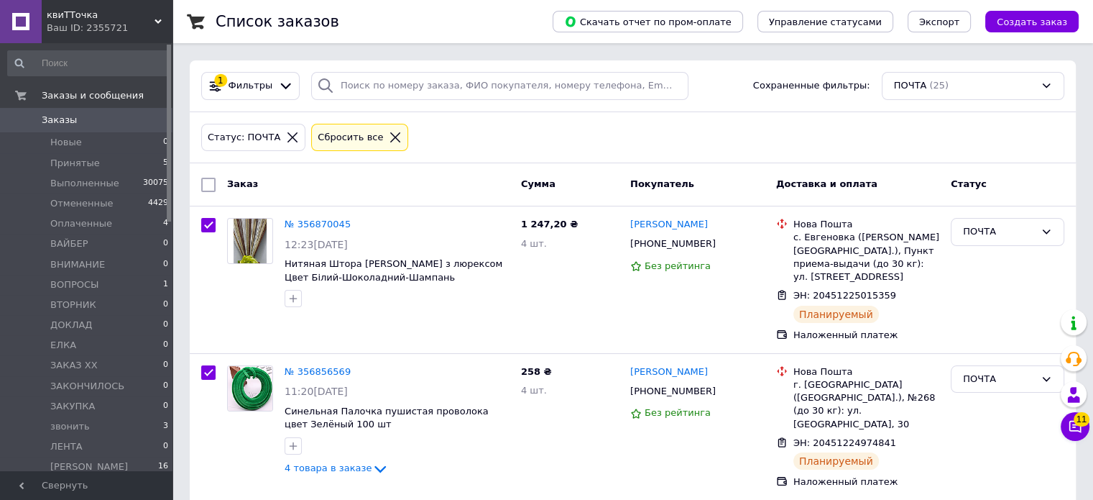
checkbox input "true"
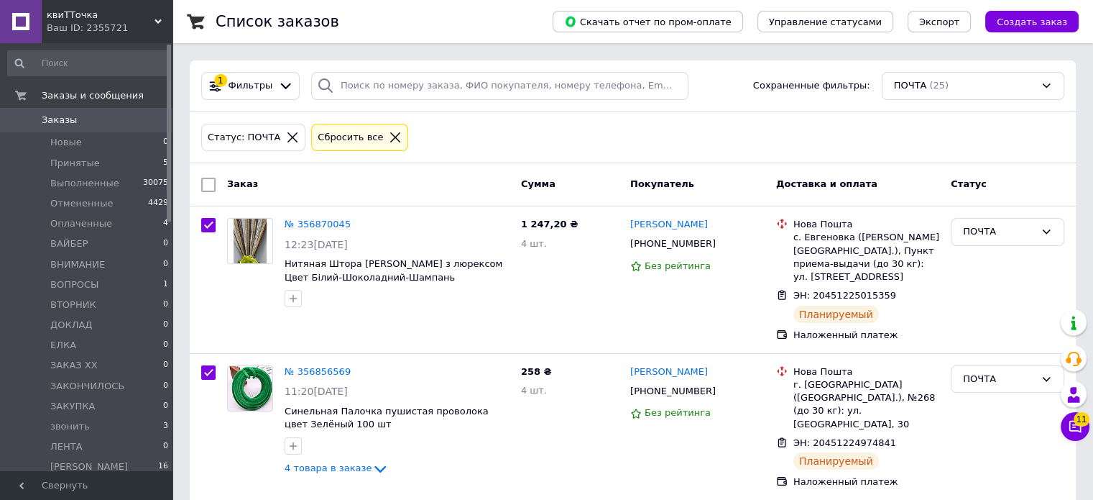
checkbox input "true"
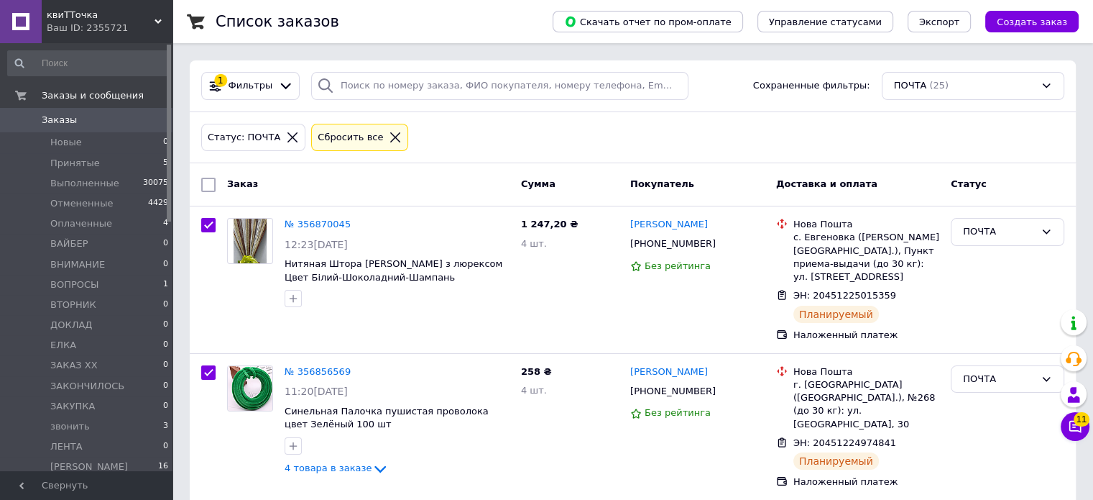
checkbox input "true"
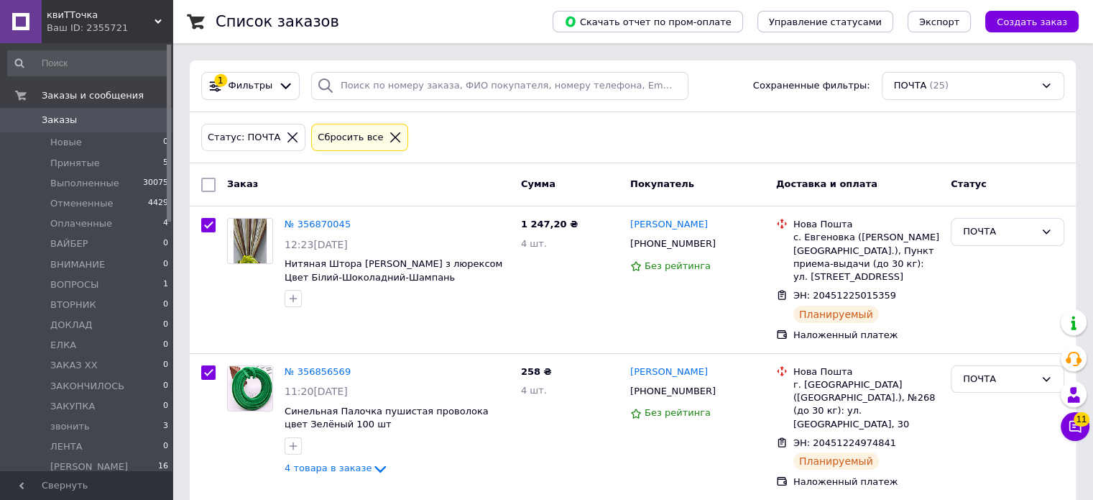
checkbox input "true"
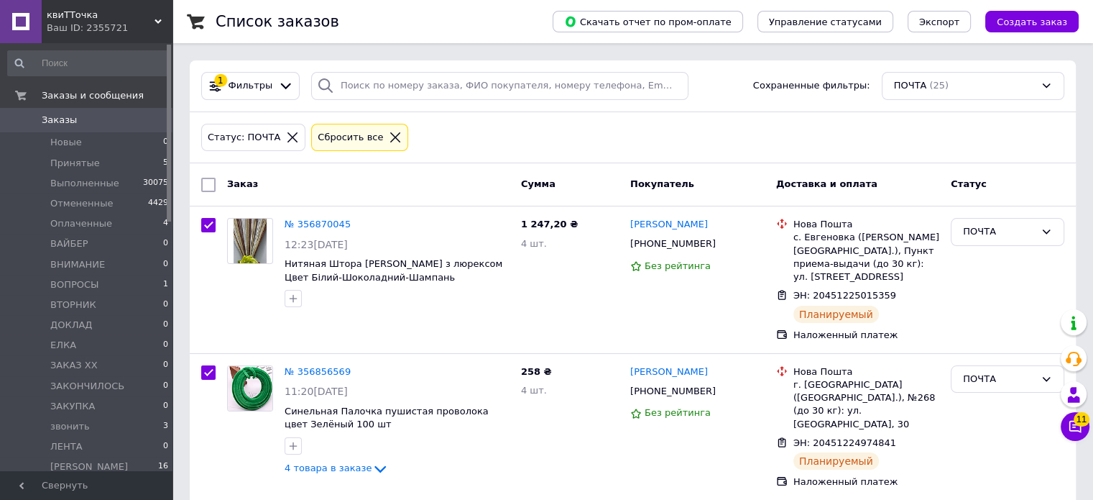
checkbox input "true"
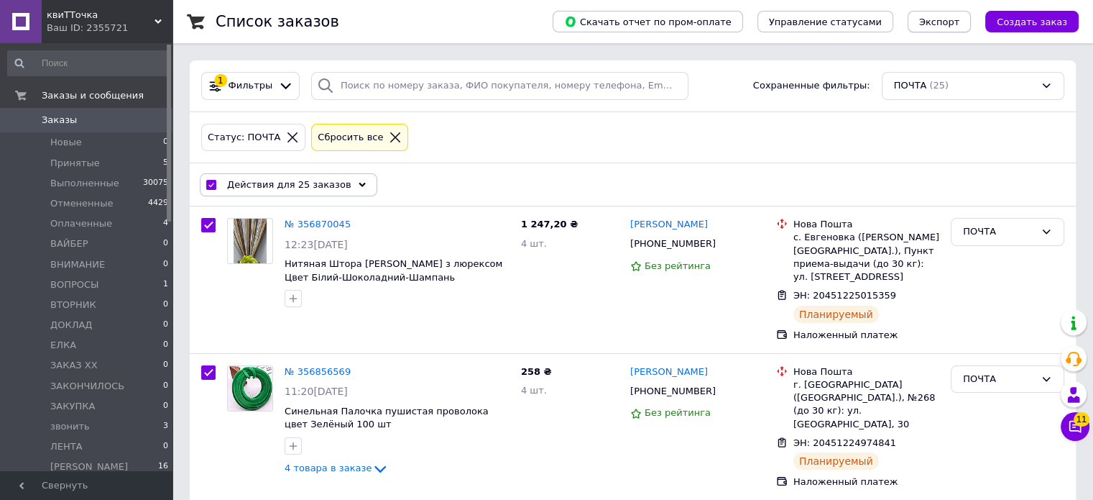
click at [945, 24] on span "Экспорт" at bounding box center [939, 22] width 40 height 11
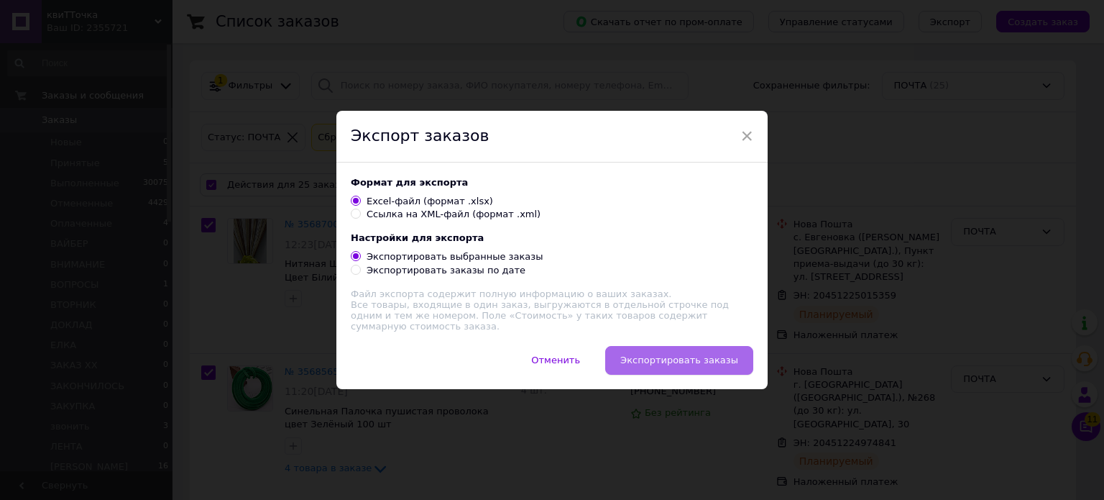
click at [697, 363] on span "Экспортировать заказы" at bounding box center [679, 359] width 118 height 11
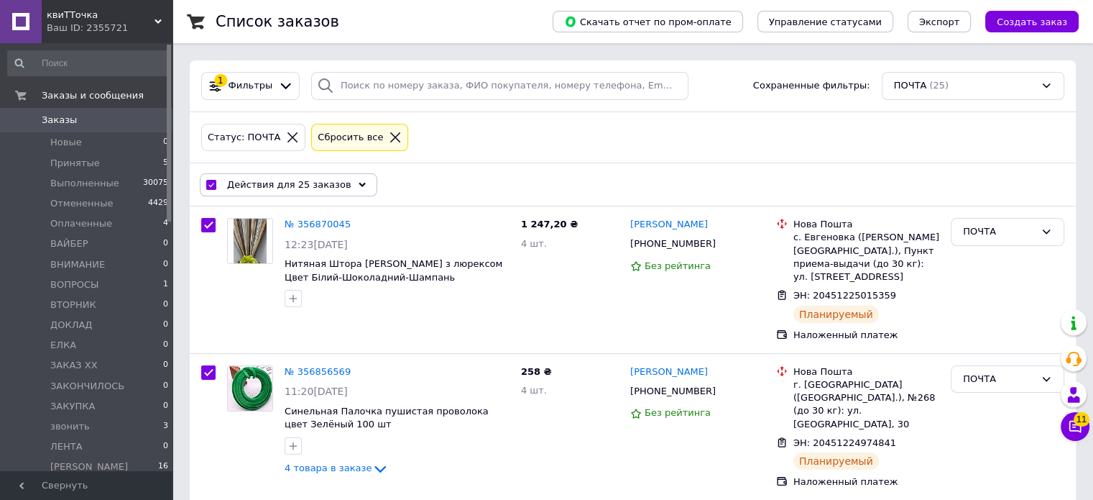
click at [359, 182] on use at bounding box center [362, 184] width 7 height 4
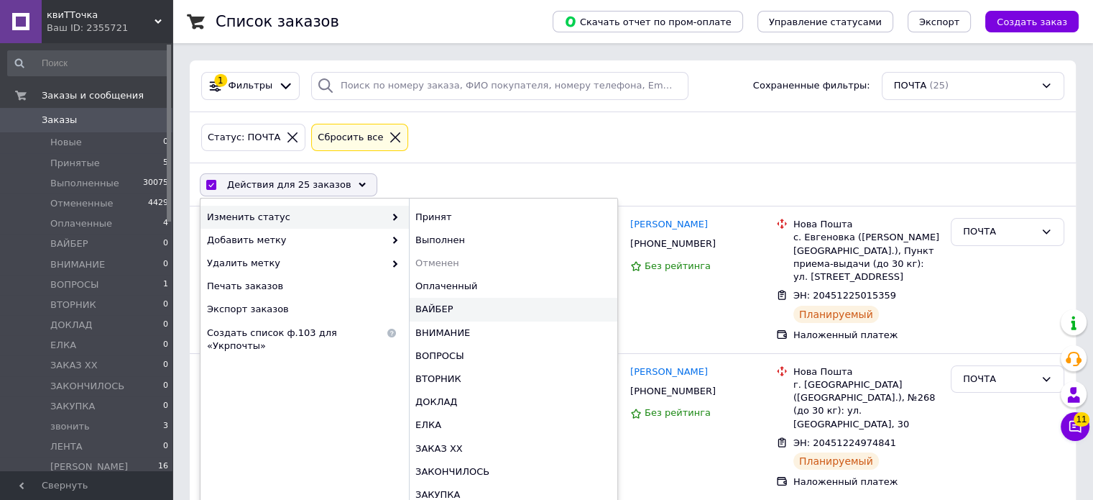
click at [445, 310] on div "ВАЙБЕР" at bounding box center [513, 309] width 208 height 23
checkbox input "false"
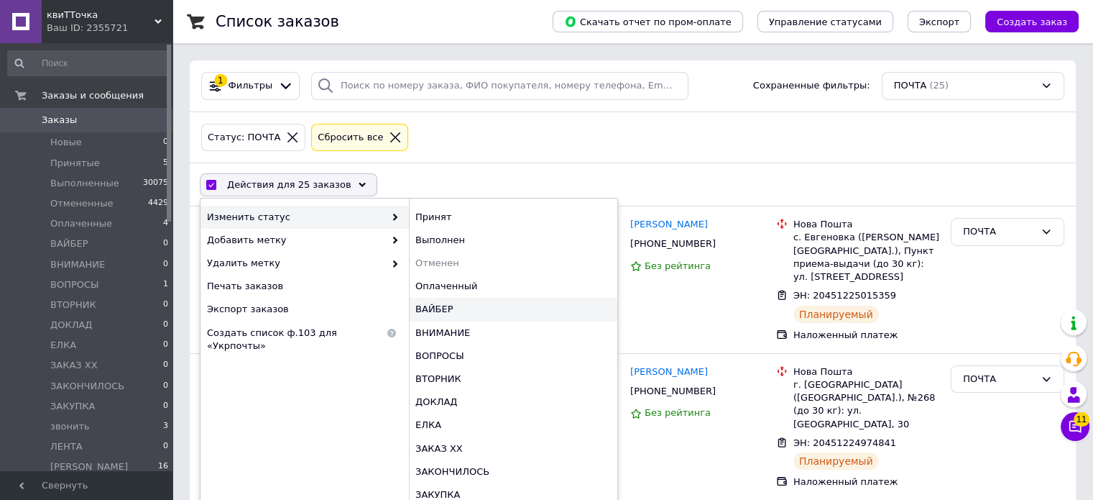
checkbox input "false"
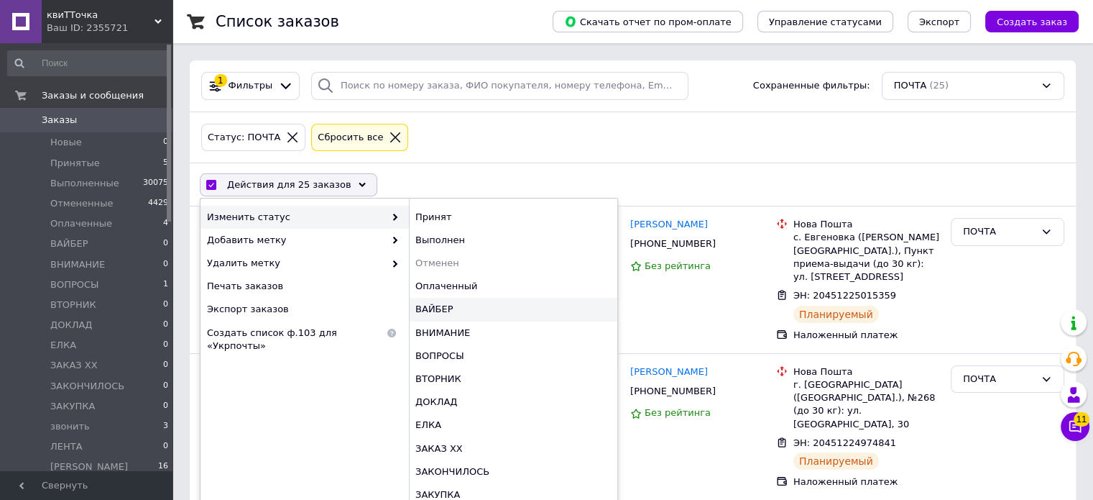
checkbox input "false"
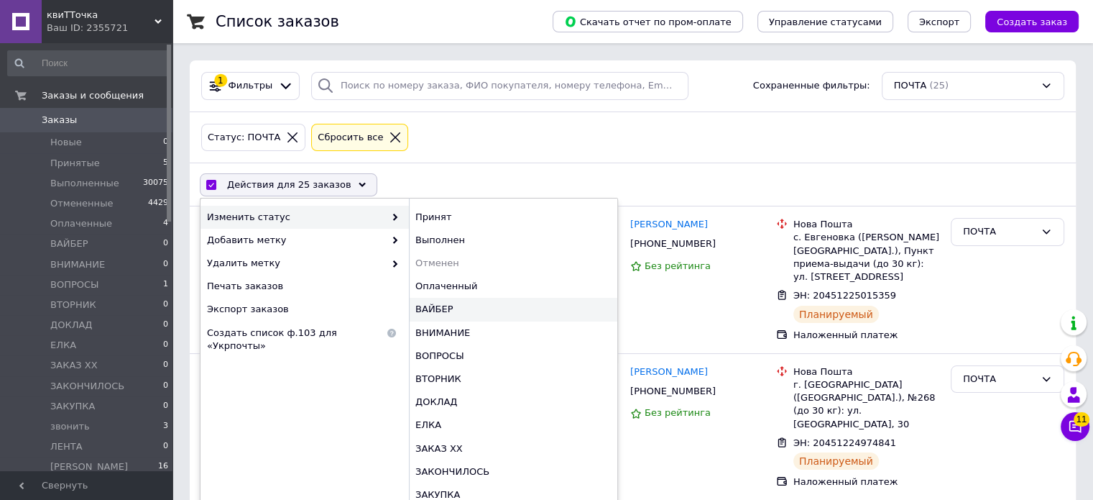
checkbox input "false"
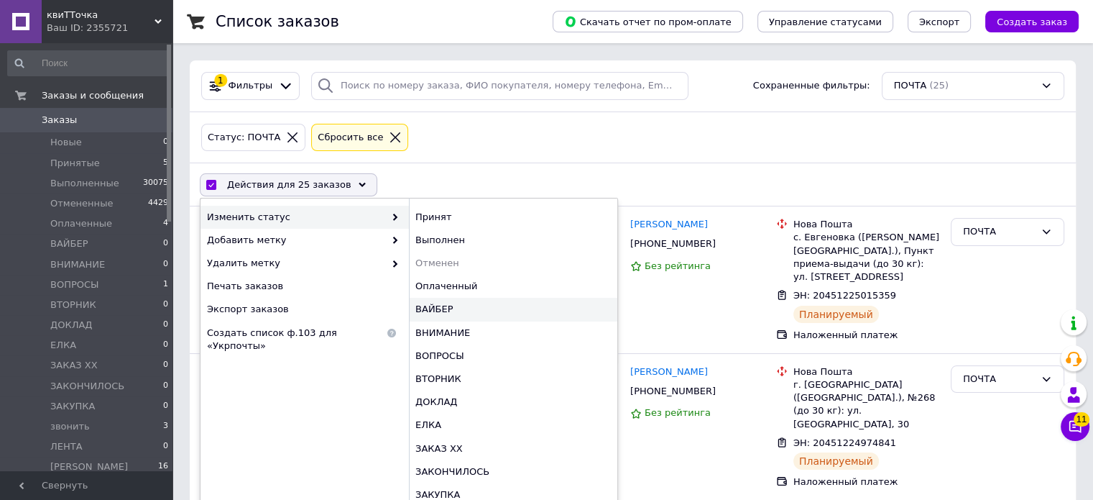
checkbox input "false"
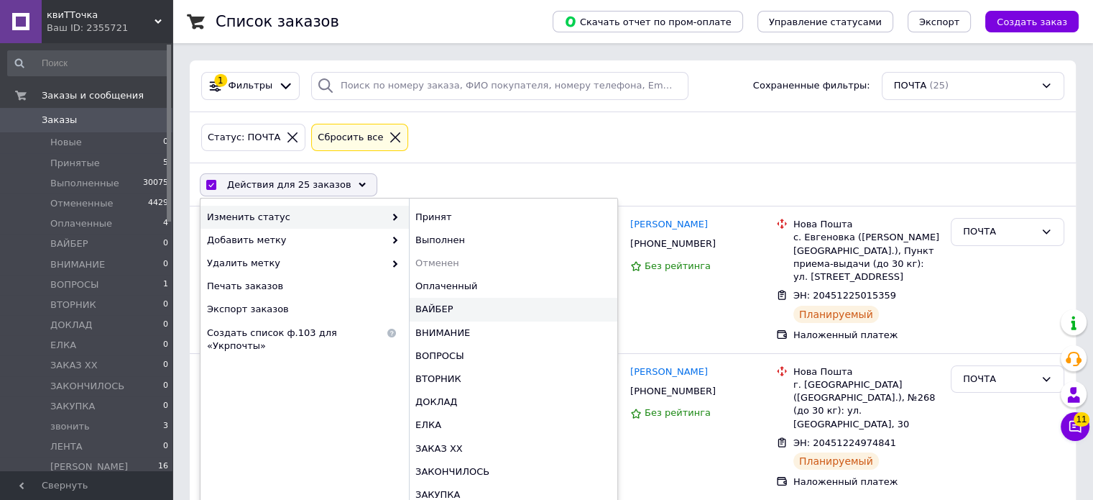
checkbox input "false"
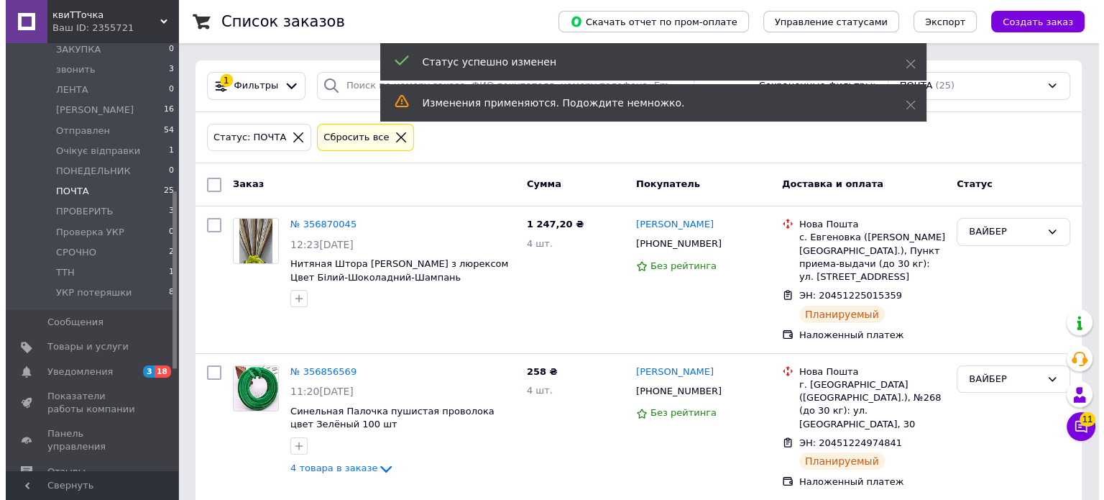
scroll to position [357, 0]
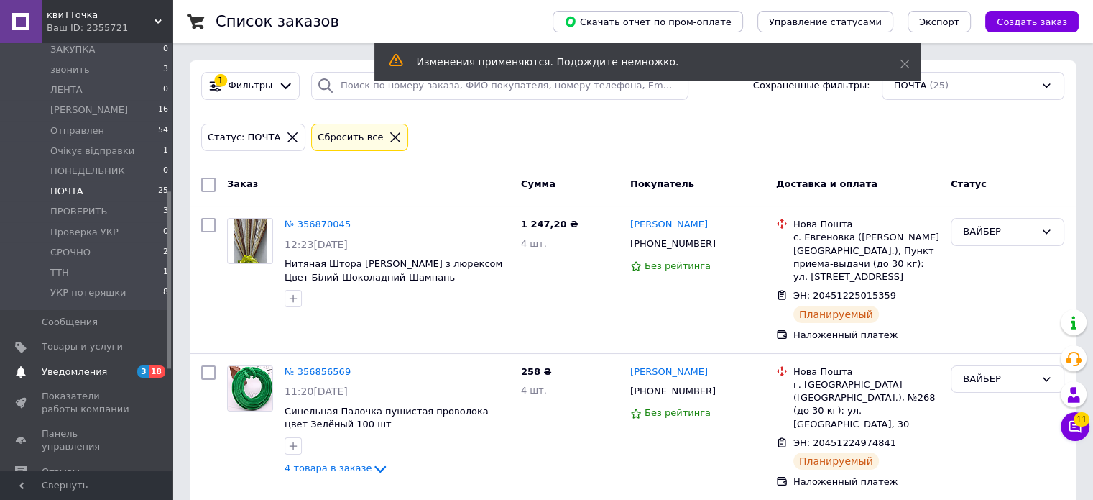
click at [71, 370] on span "Уведомления" at bounding box center [74, 371] width 65 height 13
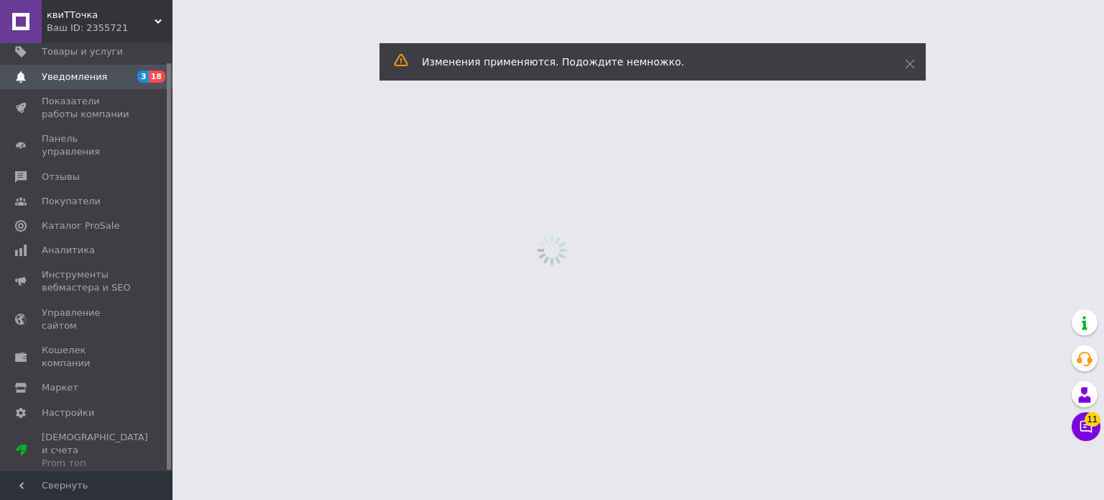
scroll to position [20, 0]
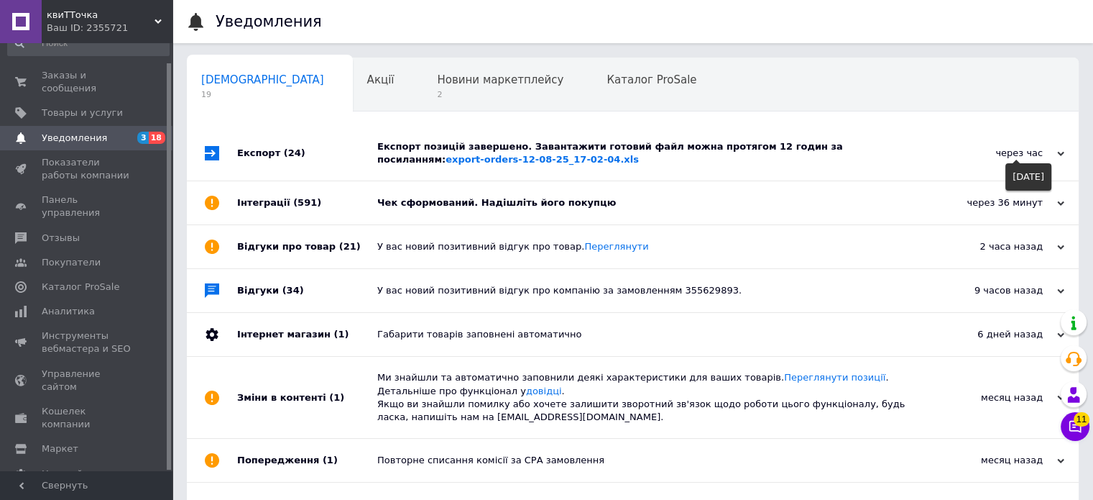
click at [1059, 154] on use at bounding box center [1060, 153] width 7 height 4
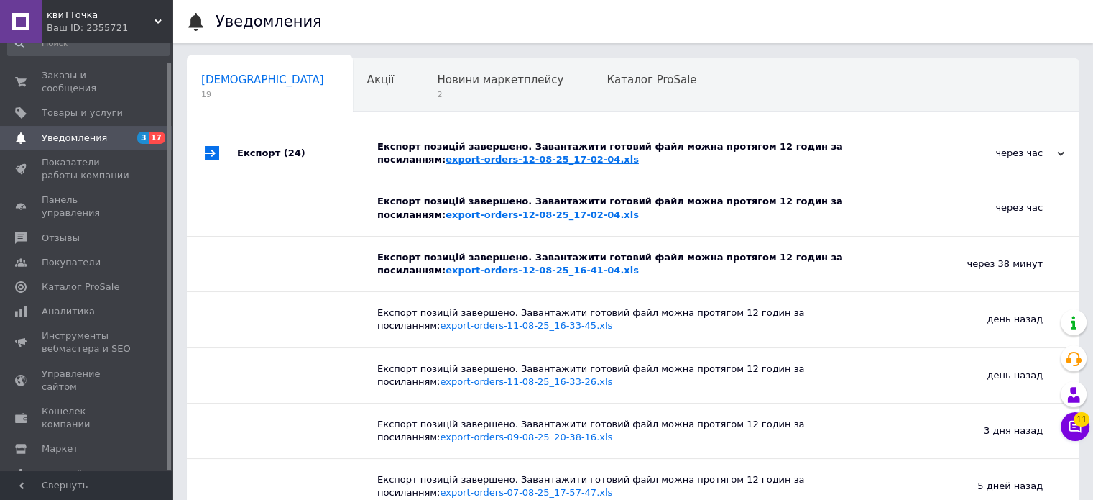
click at [446, 161] on link "export-orders-12-08-25_17-02-04.xls" at bounding box center [542, 159] width 193 height 11
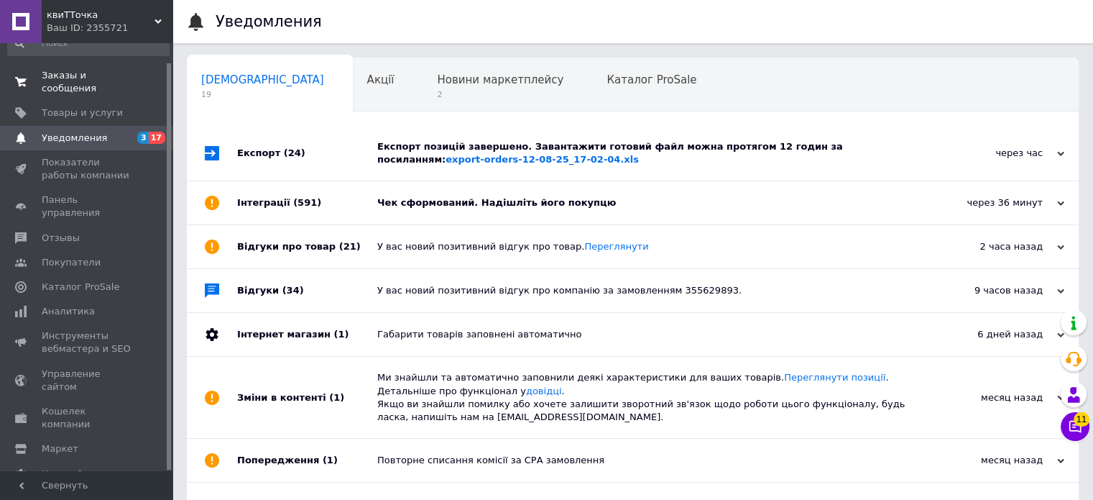
click at [81, 80] on span "Заказы и сообщения" at bounding box center [87, 82] width 91 height 26
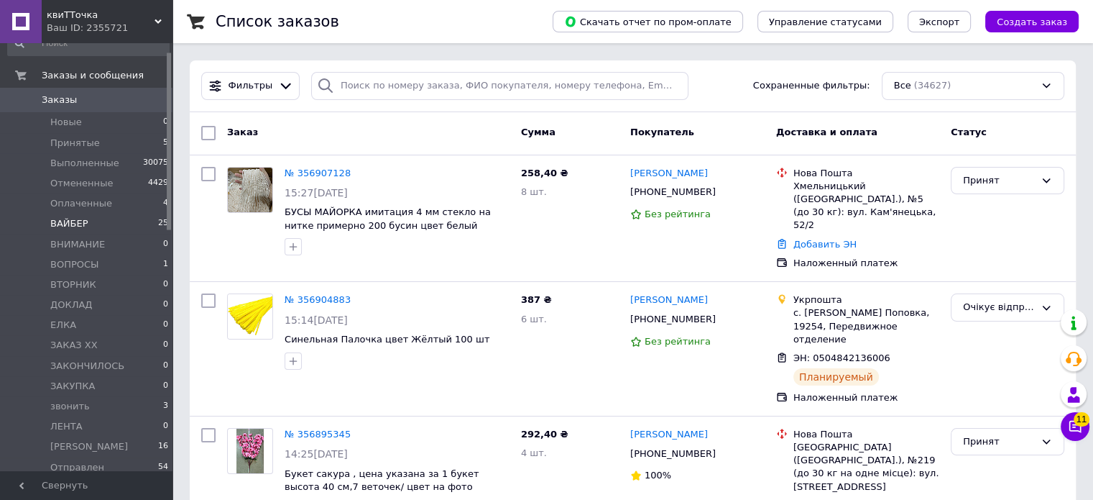
click at [70, 224] on span "ВАЙБЕР" at bounding box center [69, 223] width 38 height 13
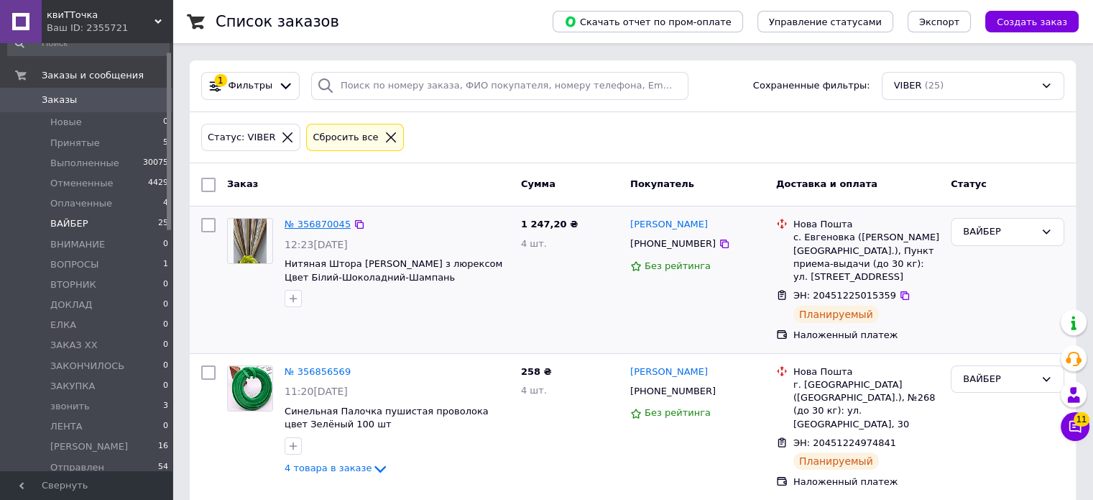
click at [314, 223] on link "№ 356870045" at bounding box center [318, 224] width 66 height 11
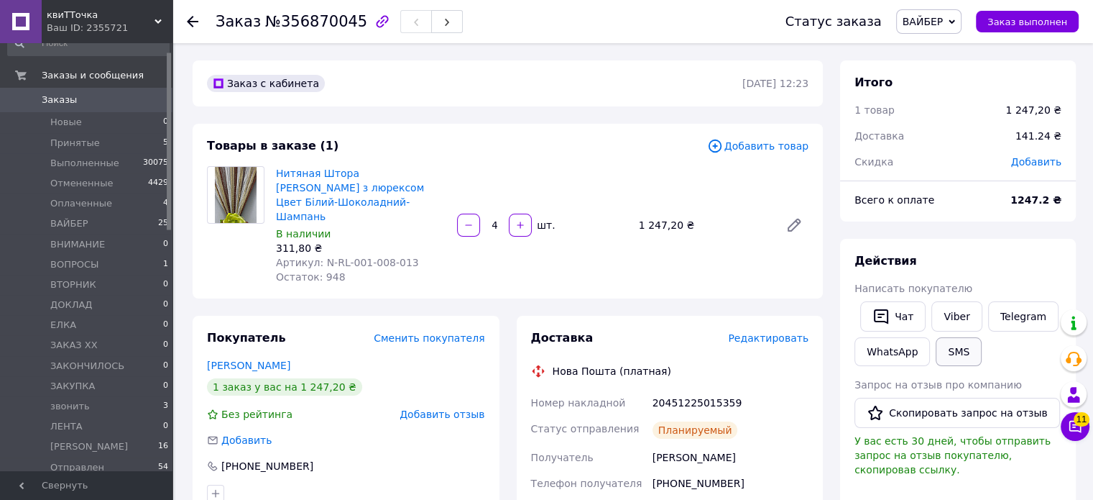
click at [960, 356] on button "SMS" at bounding box center [959, 351] width 46 height 29
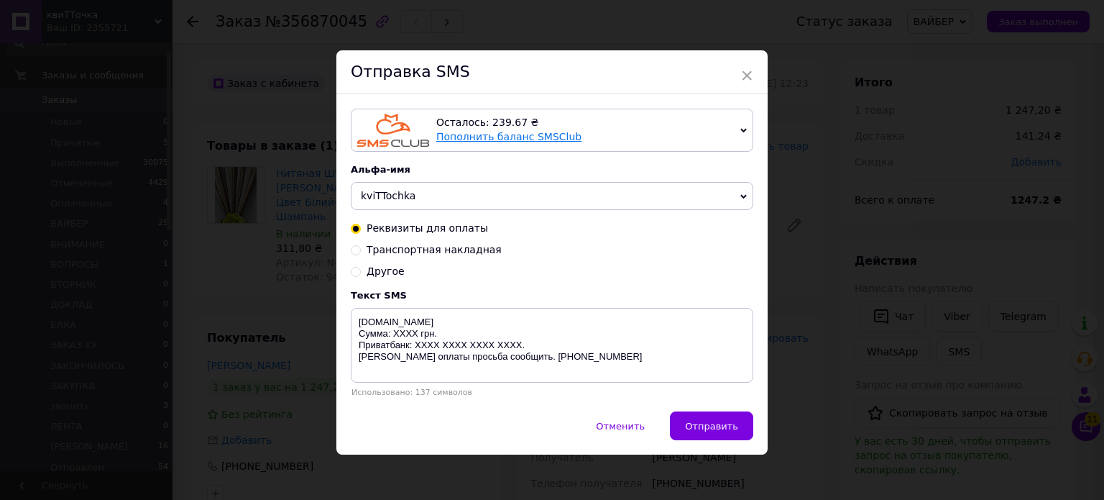
click at [521, 139] on link "Пополнить баланс SMSClub" at bounding box center [508, 137] width 145 height 12
